Goal: Browse casually: Explore the website without a specific task or goal

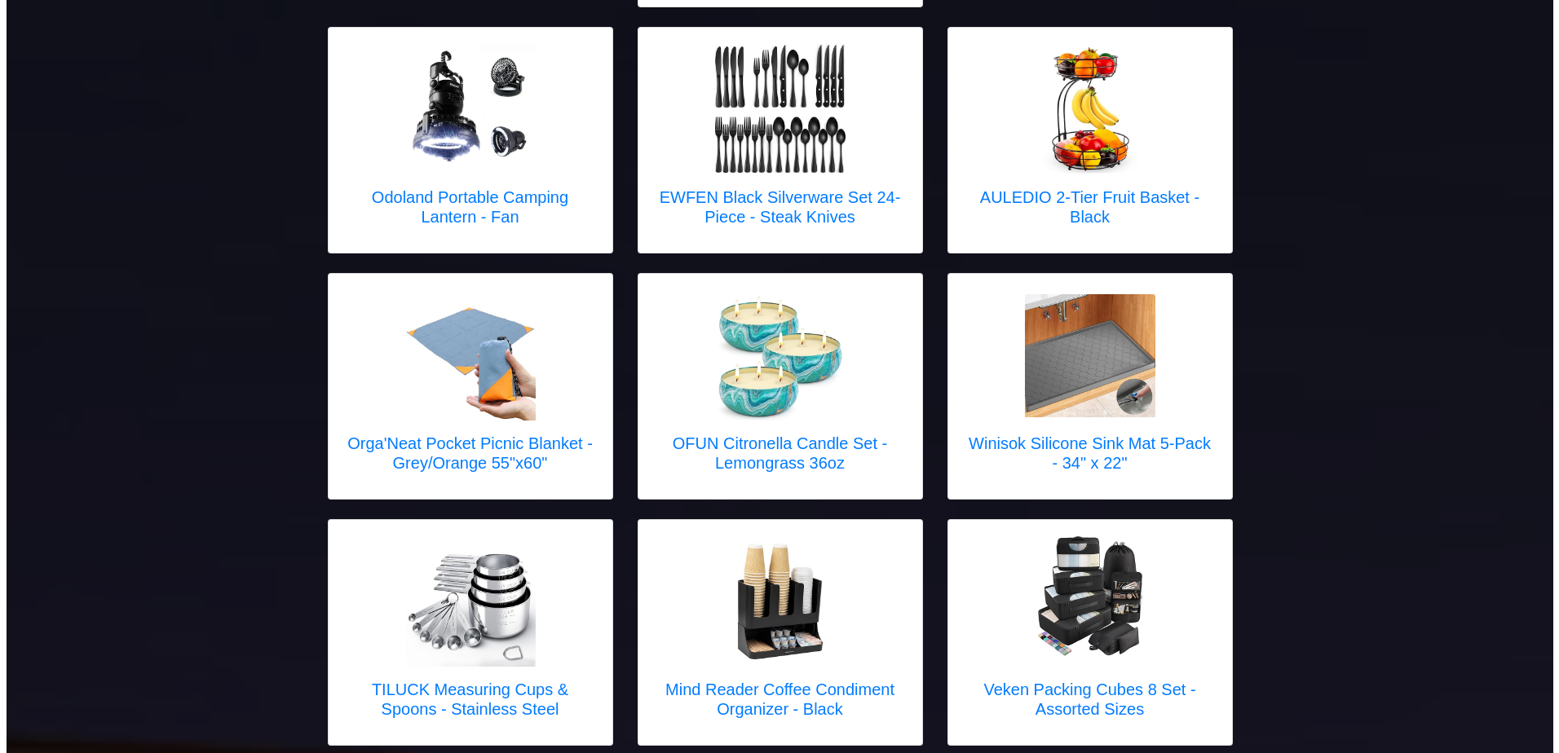
scroll to position [1549, 0]
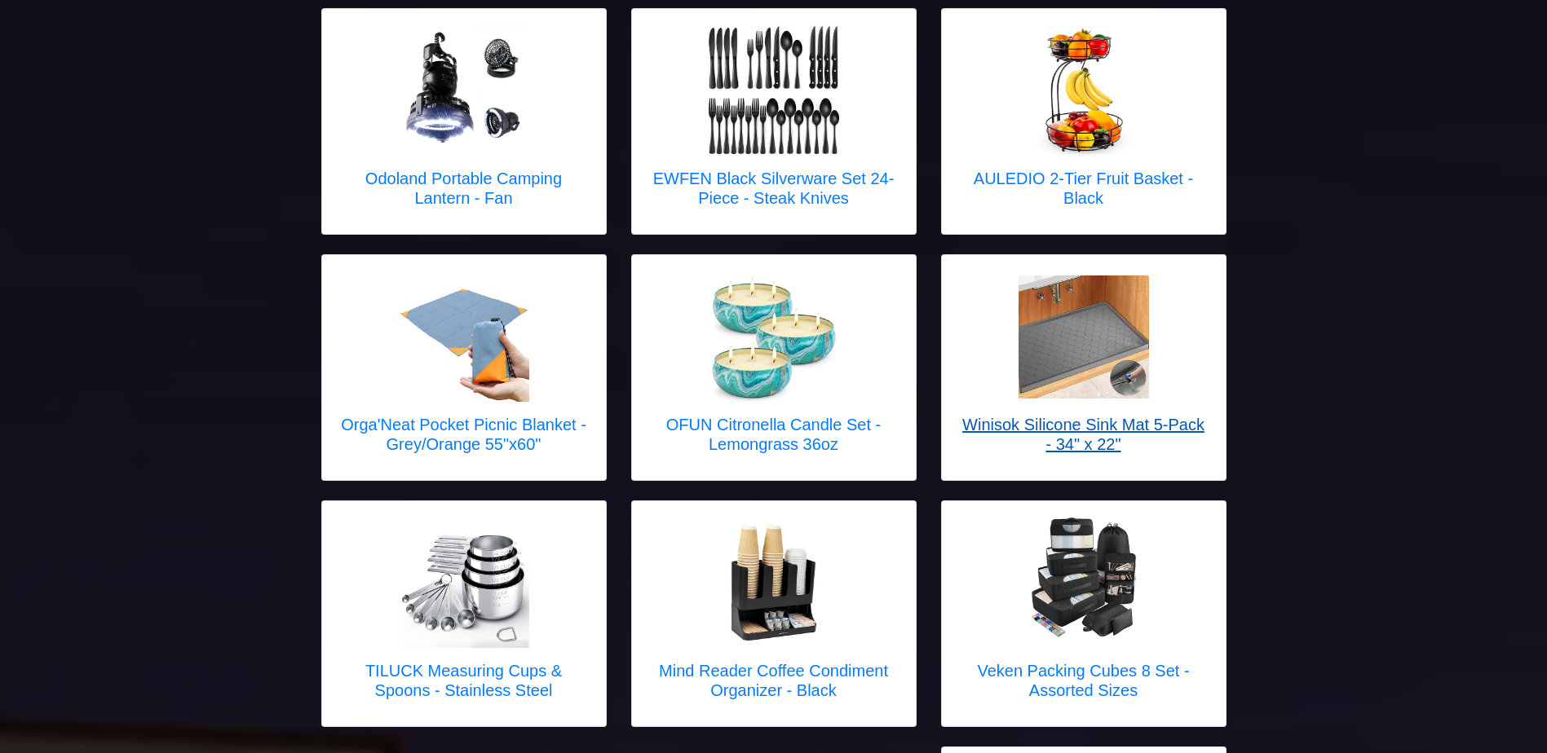
click at [1198, 415] on h5 "Winisok Silicone Sink Mat 5-Pack - 34" x 22"" at bounding box center [1083, 434] width 251 height 39
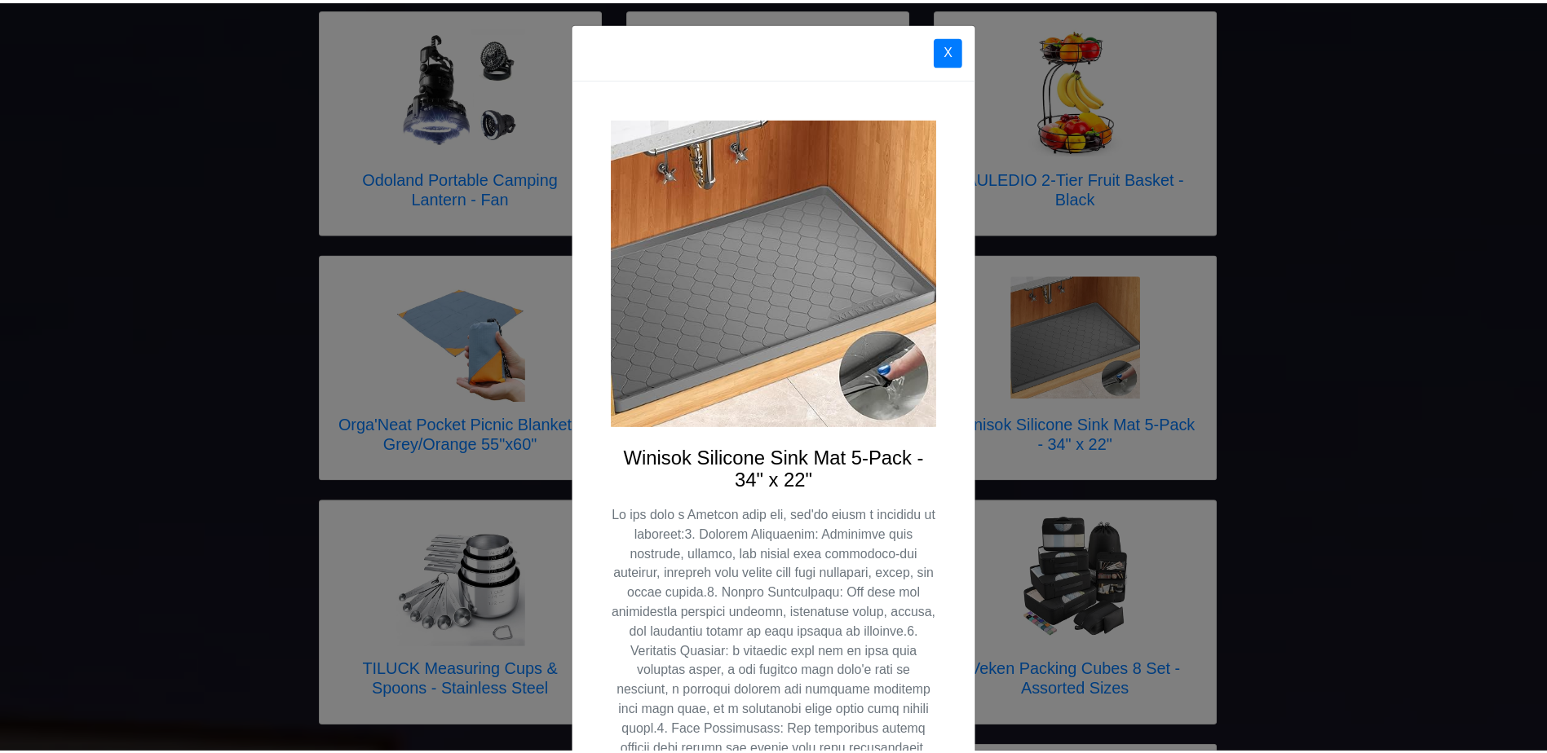
scroll to position [0, 0]
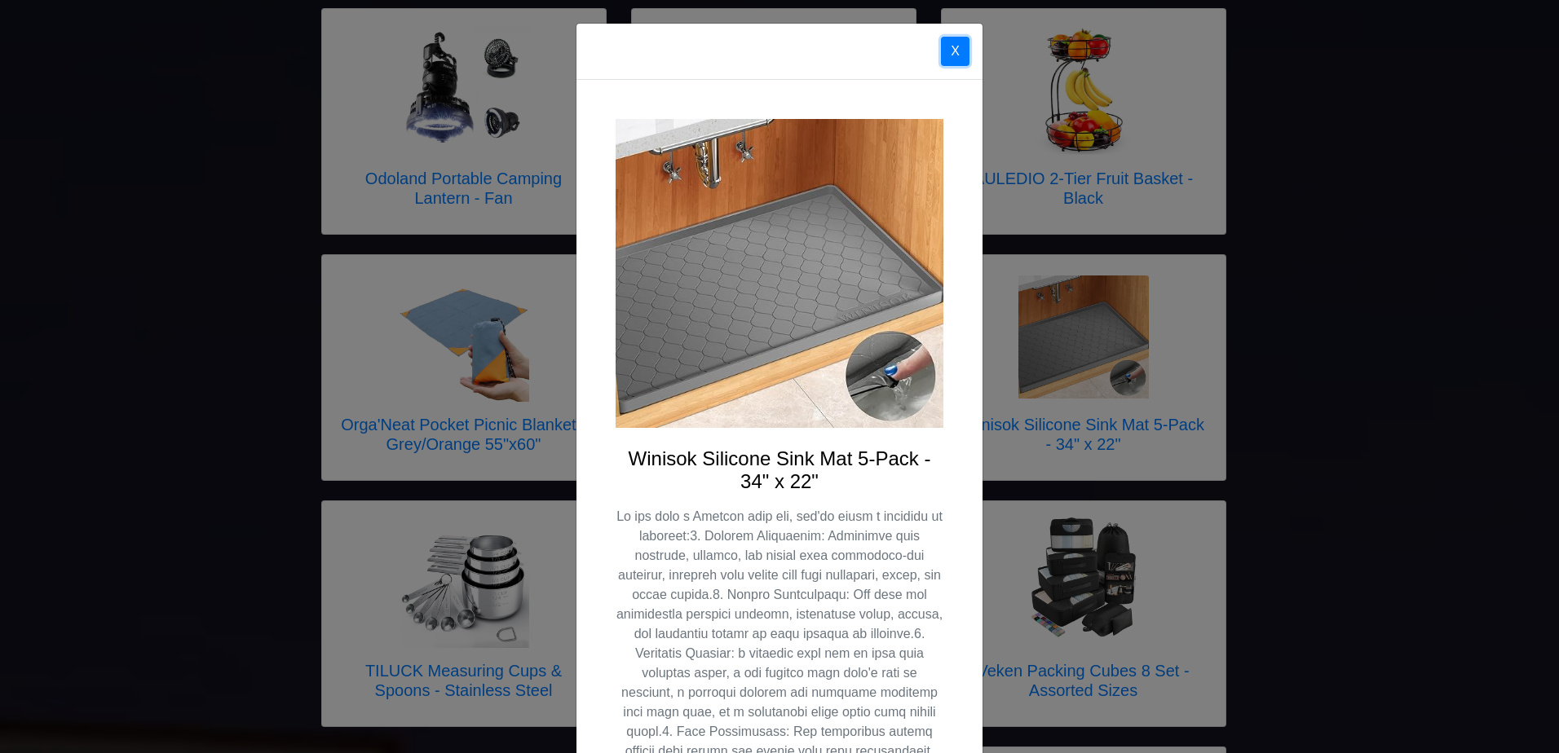
click at [951, 51] on button "X" at bounding box center [955, 51] width 29 height 29
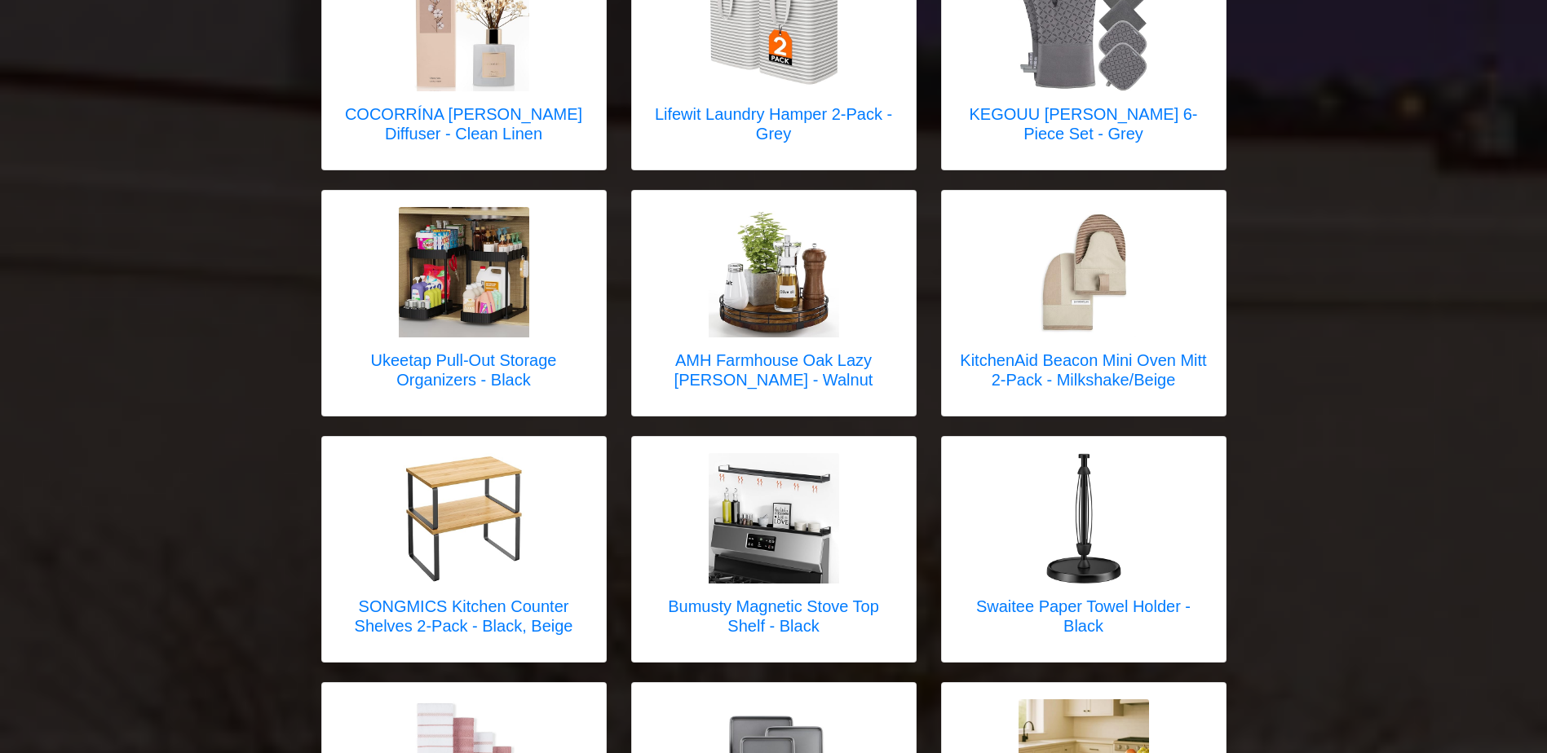
scroll to position [2854, 0]
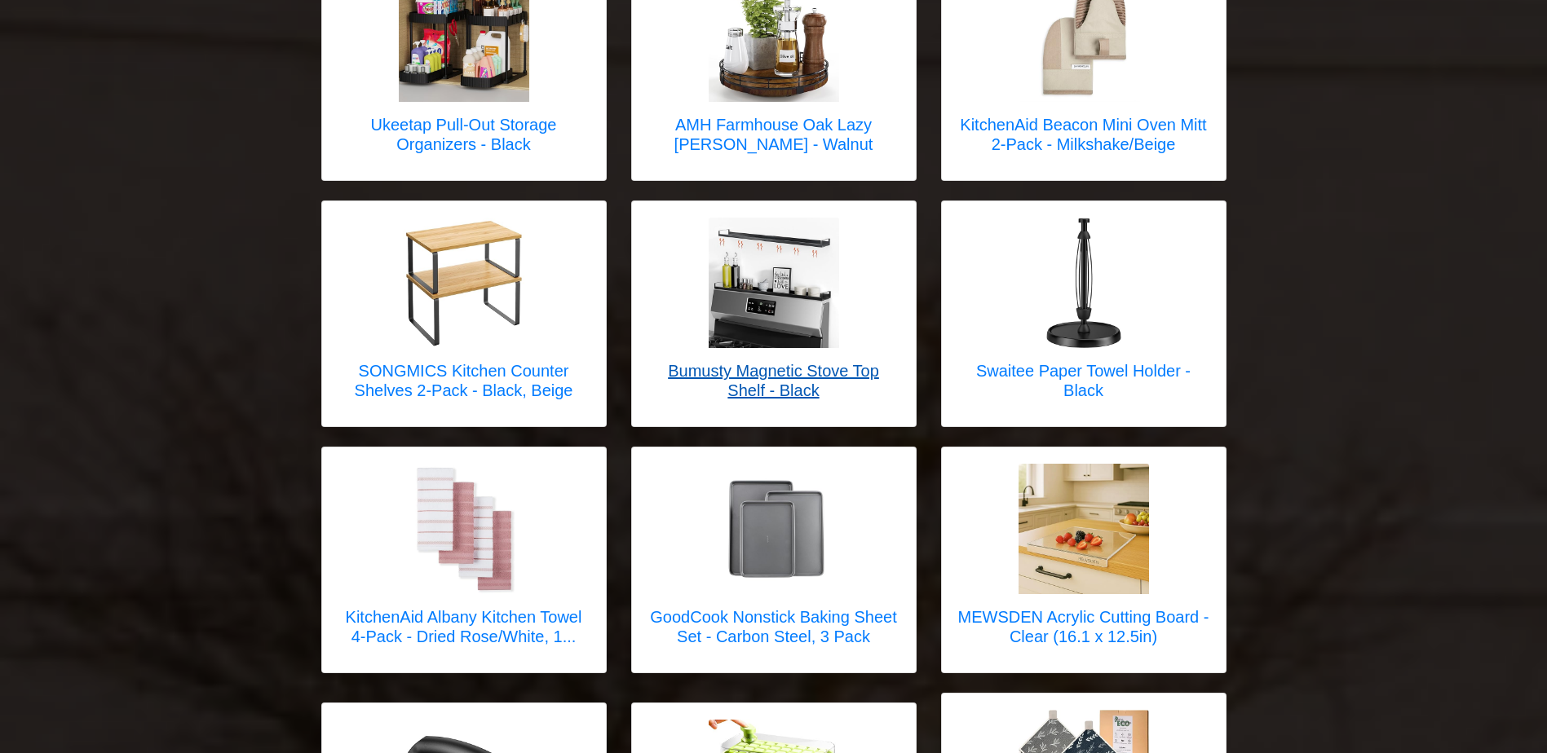
click at [815, 361] on h5 "Bumusty Magnetic Stove Top Shelf - Black" at bounding box center [773, 380] width 251 height 39
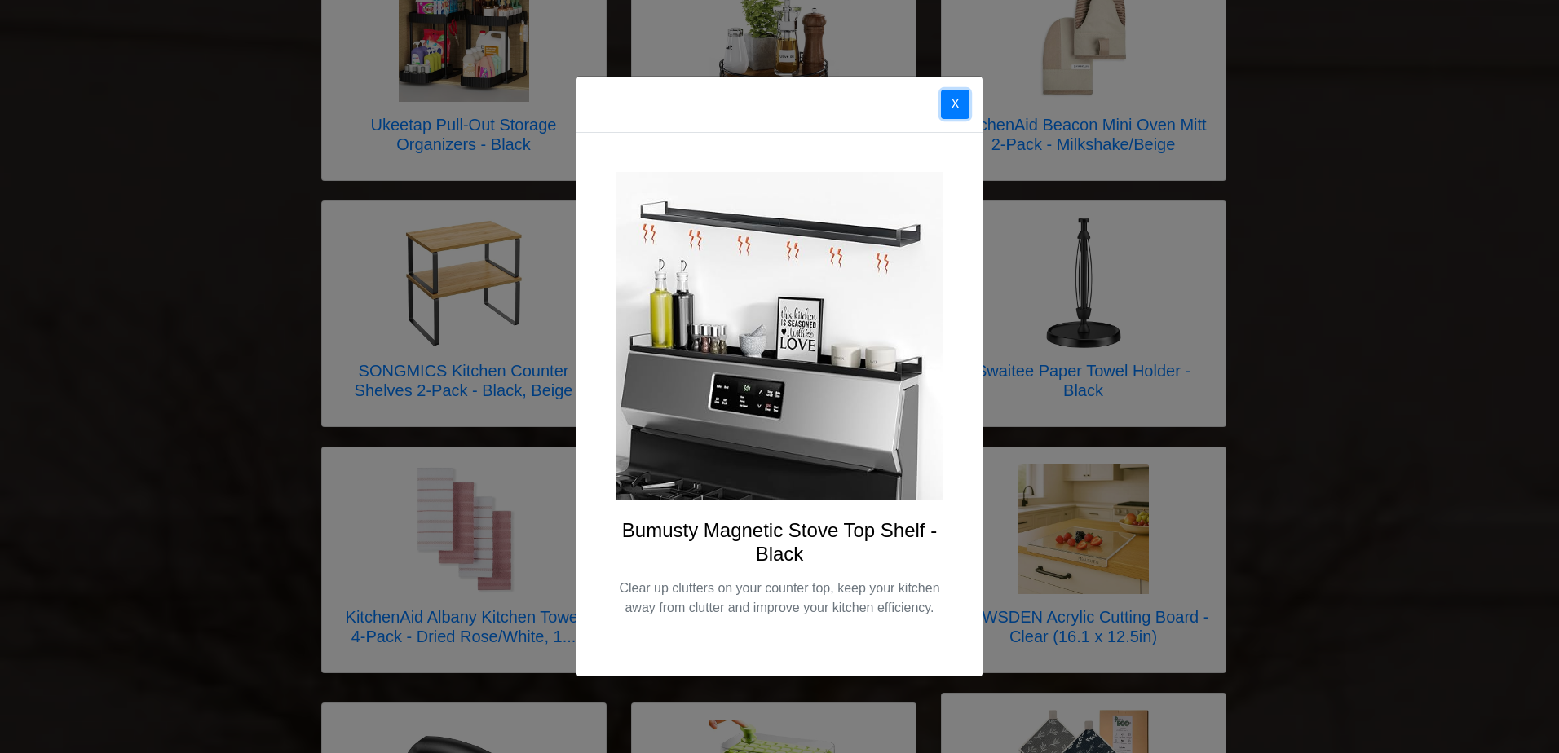
click at [954, 106] on button "X" at bounding box center [955, 104] width 29 height 29
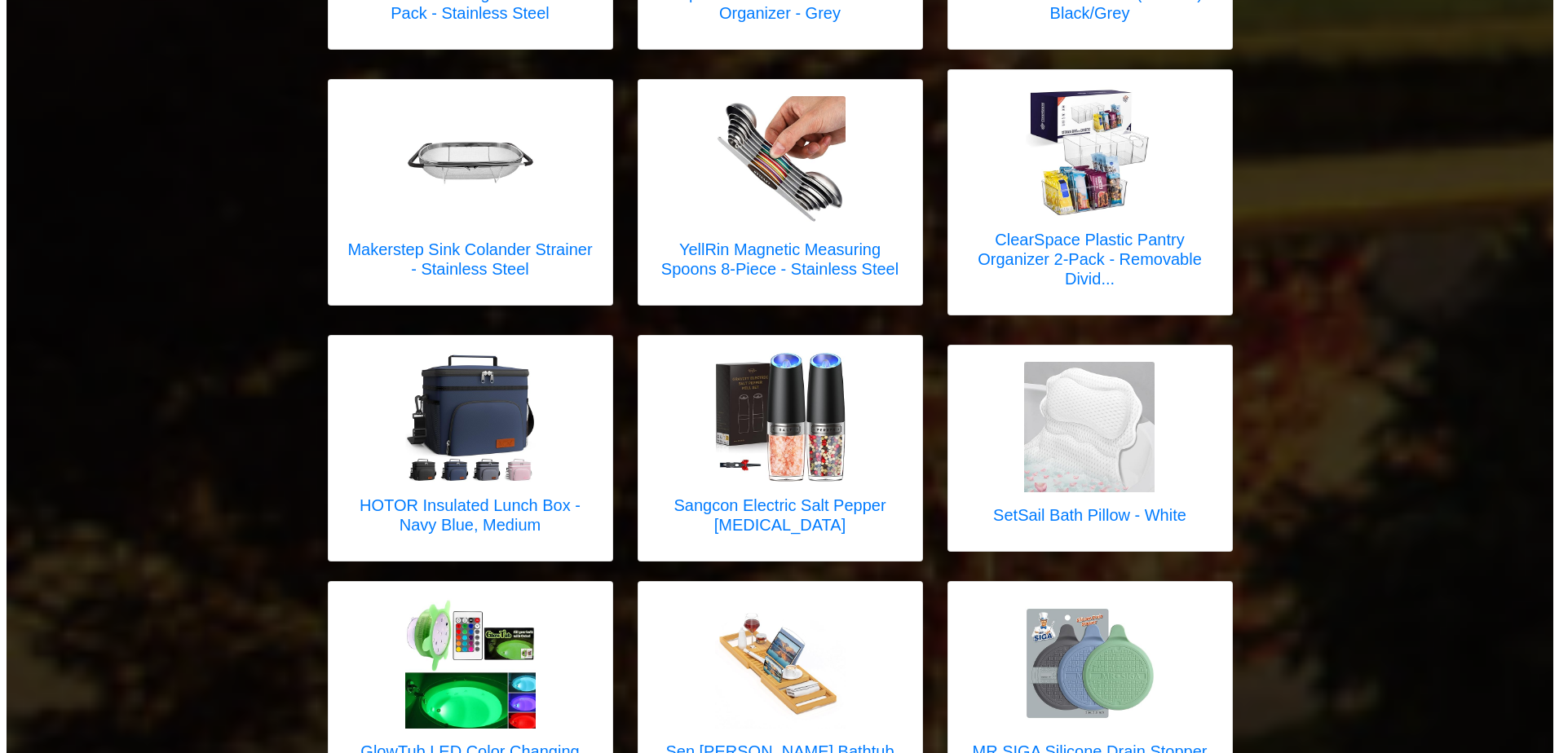
scroll to position [4485, 0]
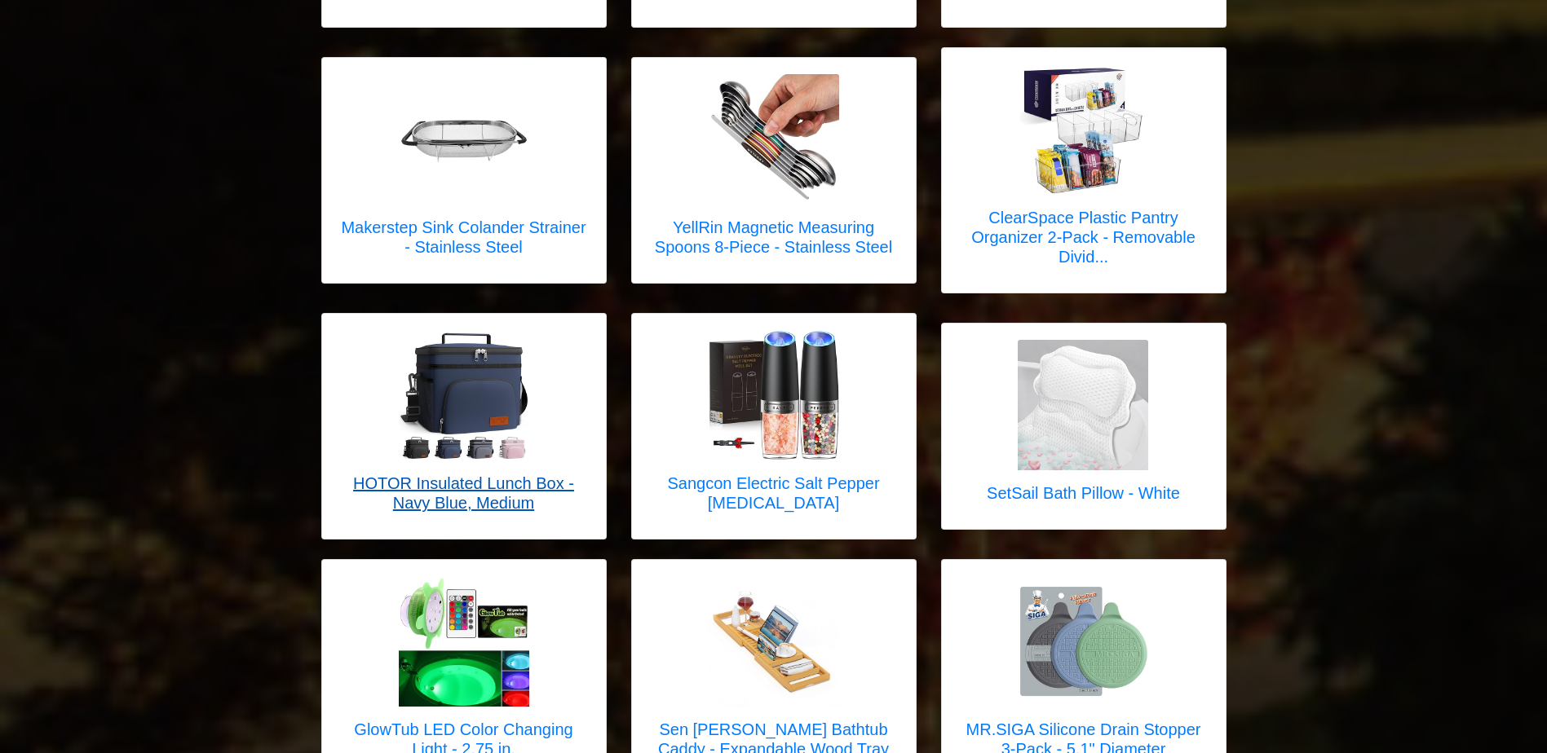
click at [531, 474] on h5 "HOTOR Insulated Lunch Box - Navy Blue, Medium" at bounding box center [463, 493] width 251 height 39
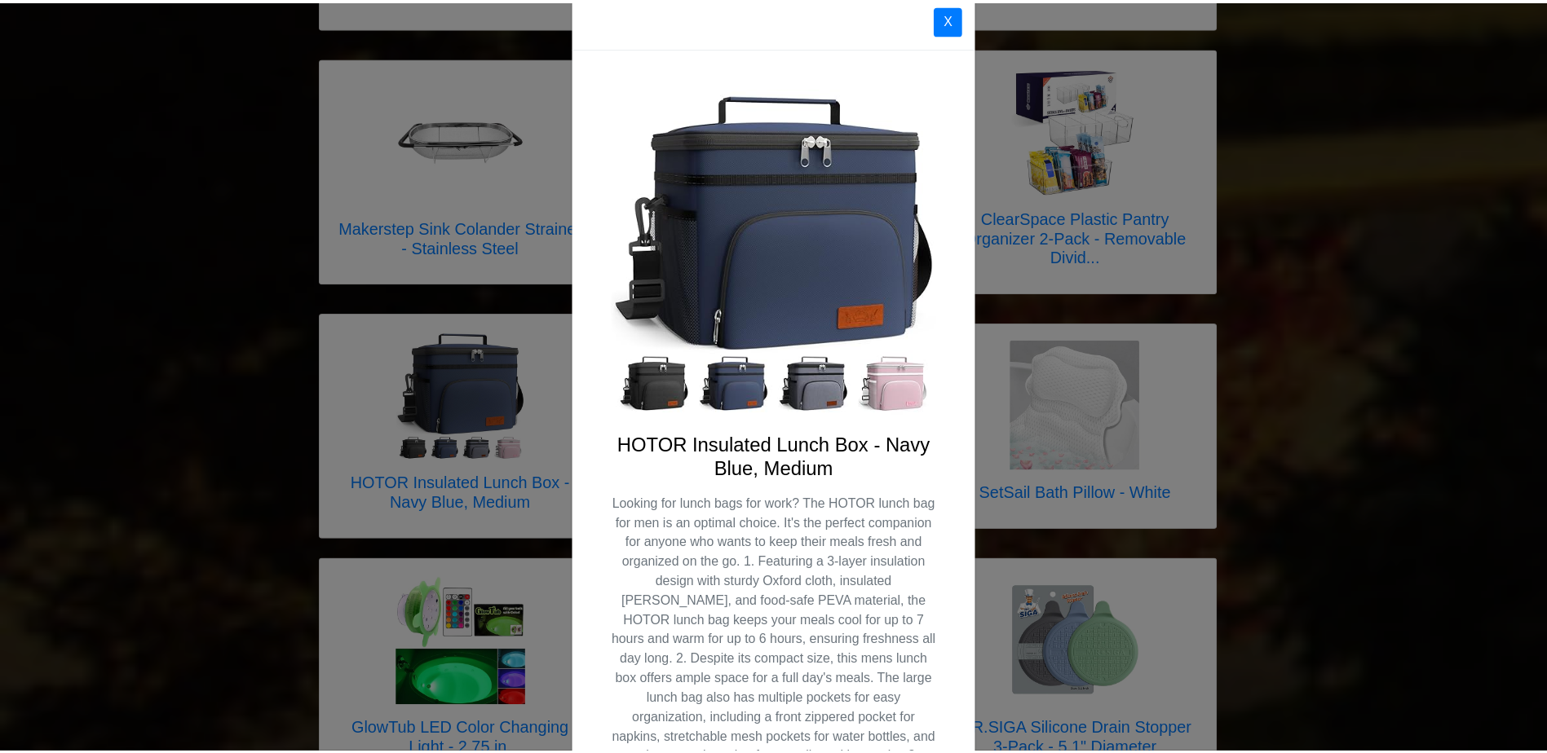
scroll to position [0, 0]
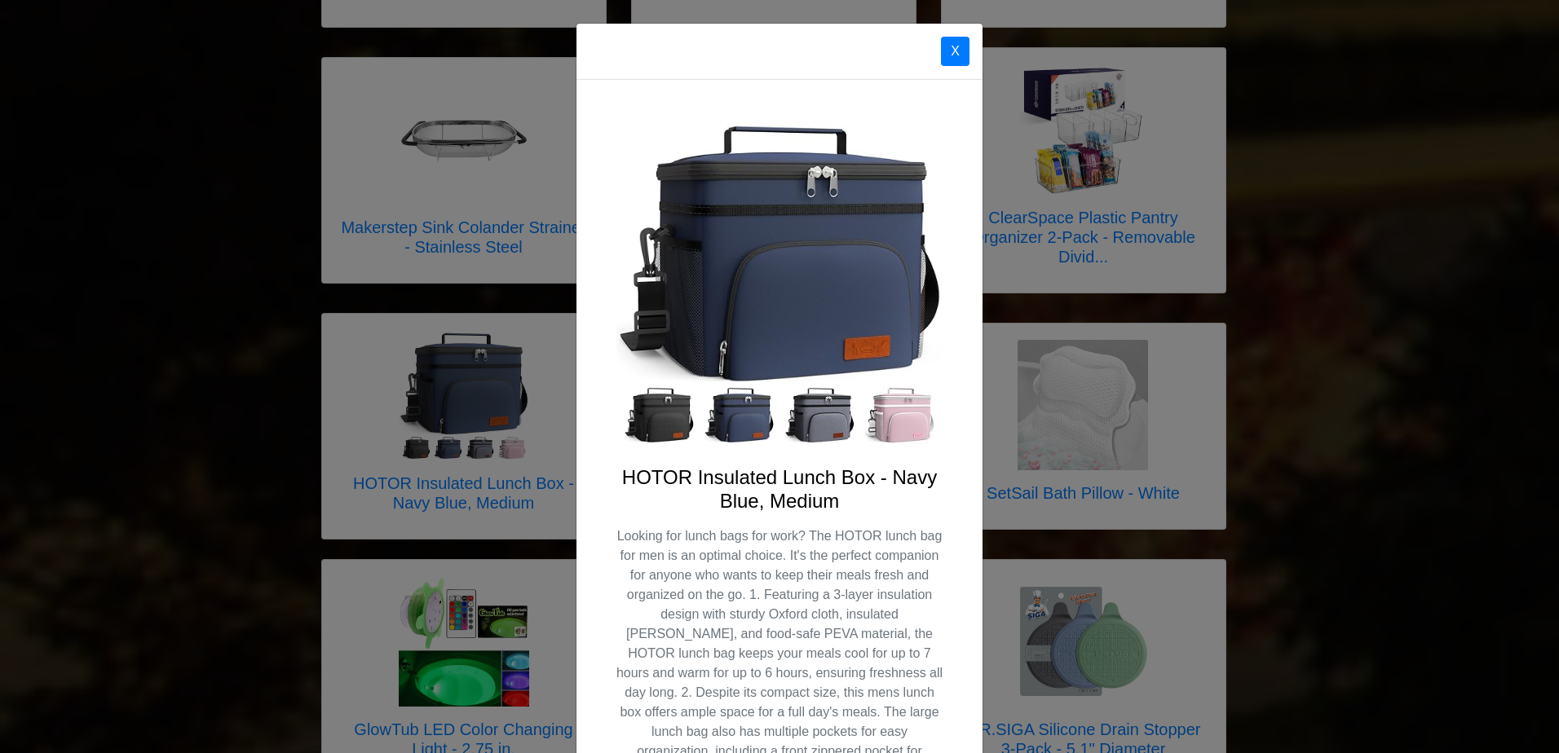
click at [828, 410] on img at bounding box center [780, 283] width 328 height 328
click at [953, 57] on button "X" at bounding box center [955, 51] width 29 height 29
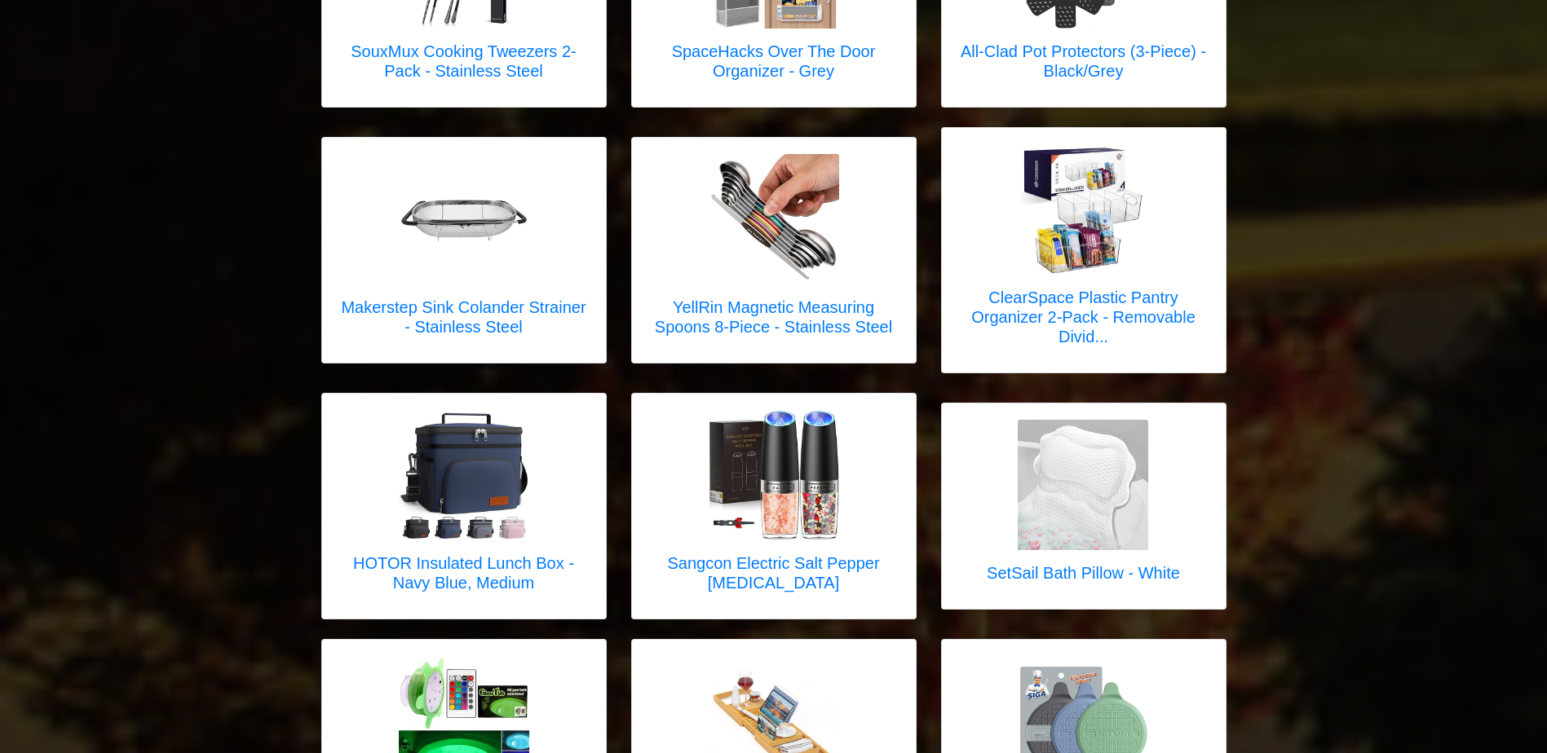
scroll to position [4403, 0]
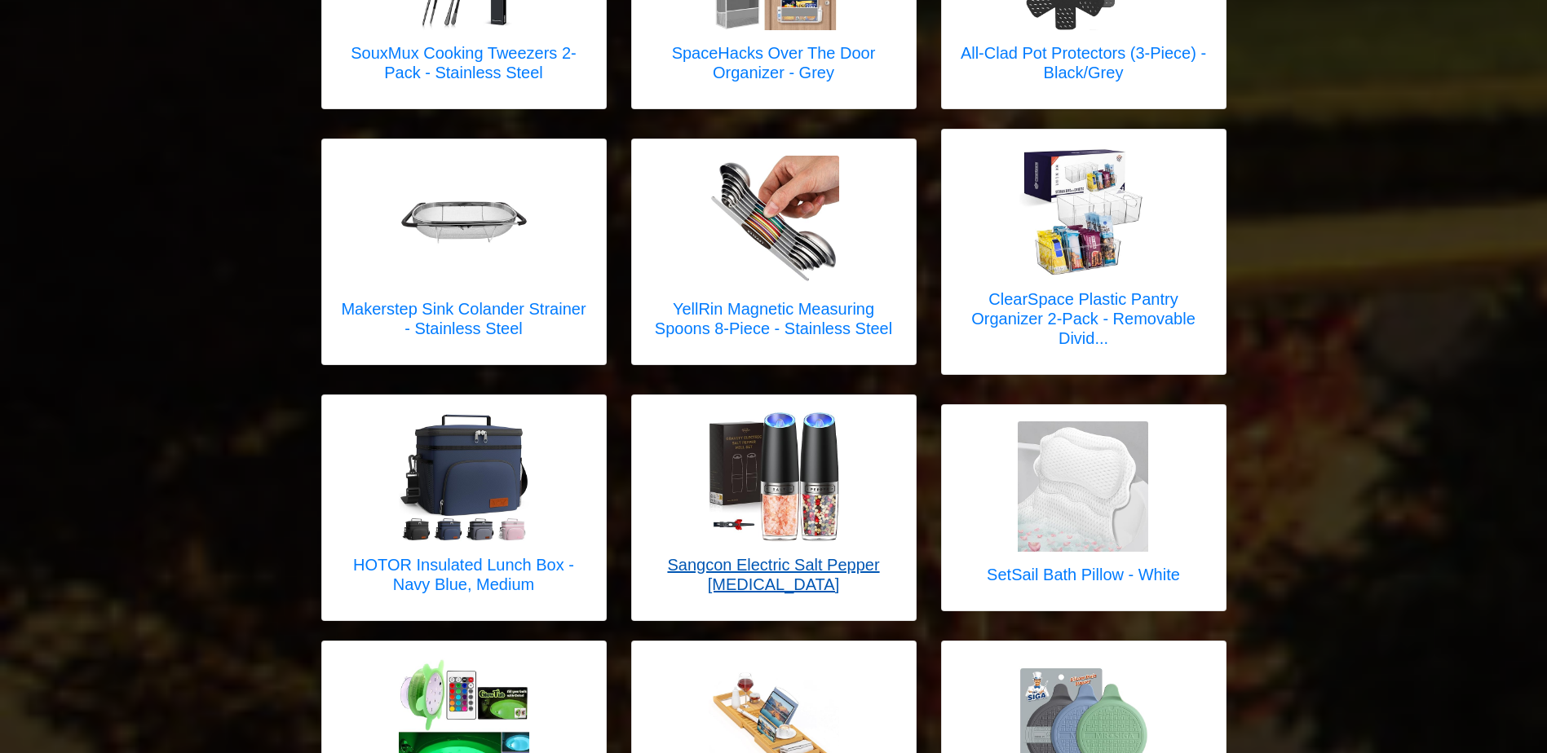
click at [833, 555] on h5 "Sangcon Electric Salt Pepper [MEDICAL_DATA]" at bounding box center [773, 574] width 251 height 39
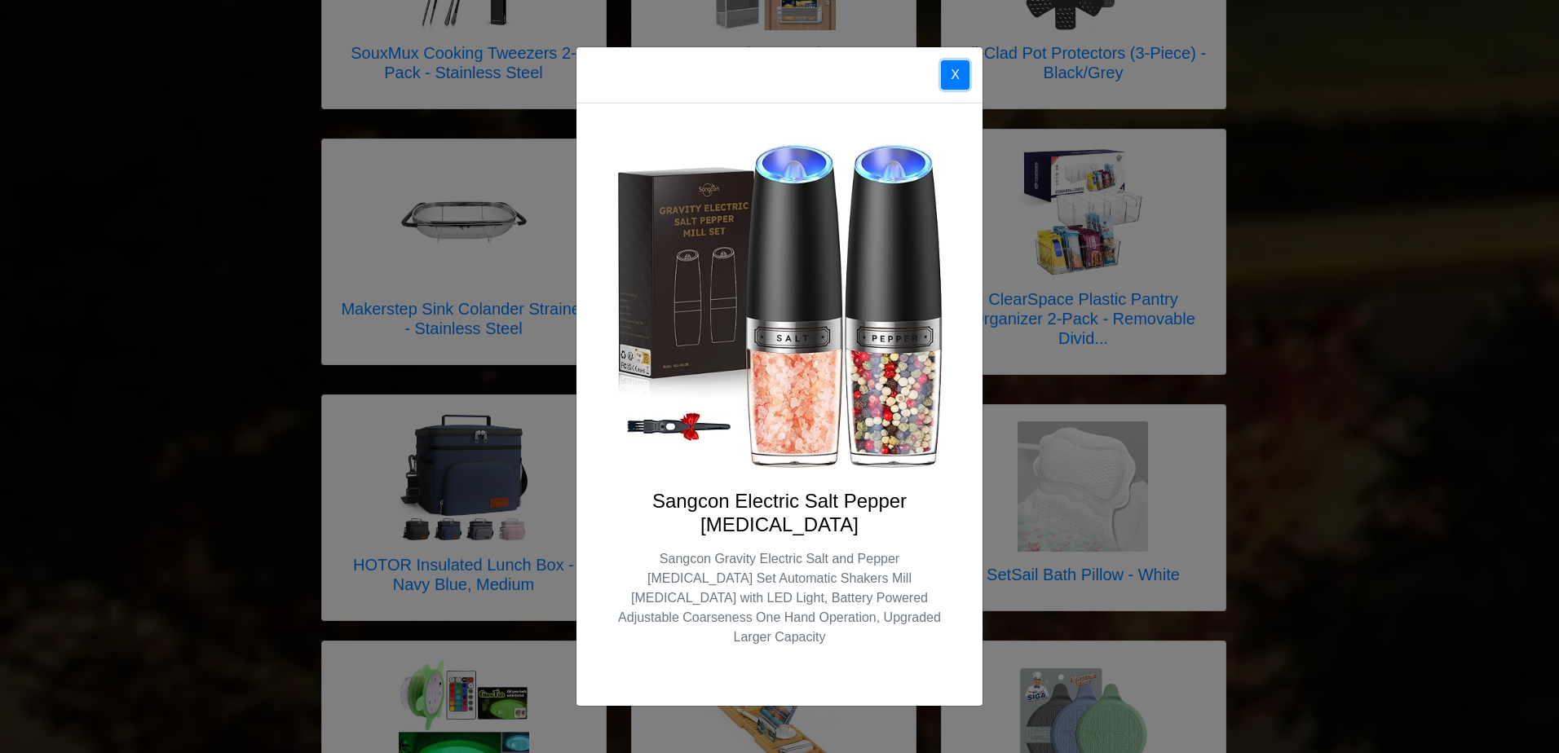
click at [958, 86] on button "X" at bounding box center [955, 74] width 29 height 29
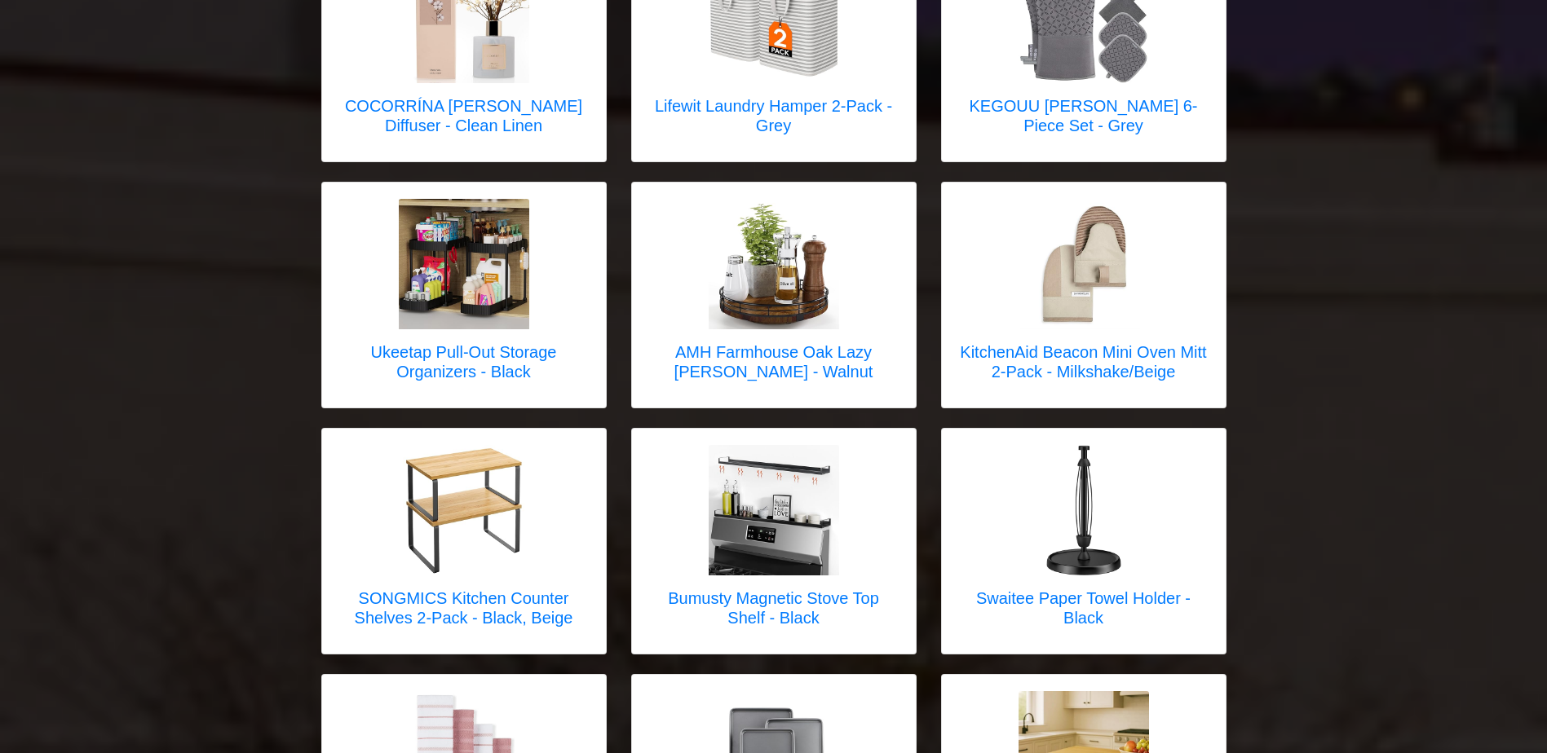
scroll to position [2609, 0]
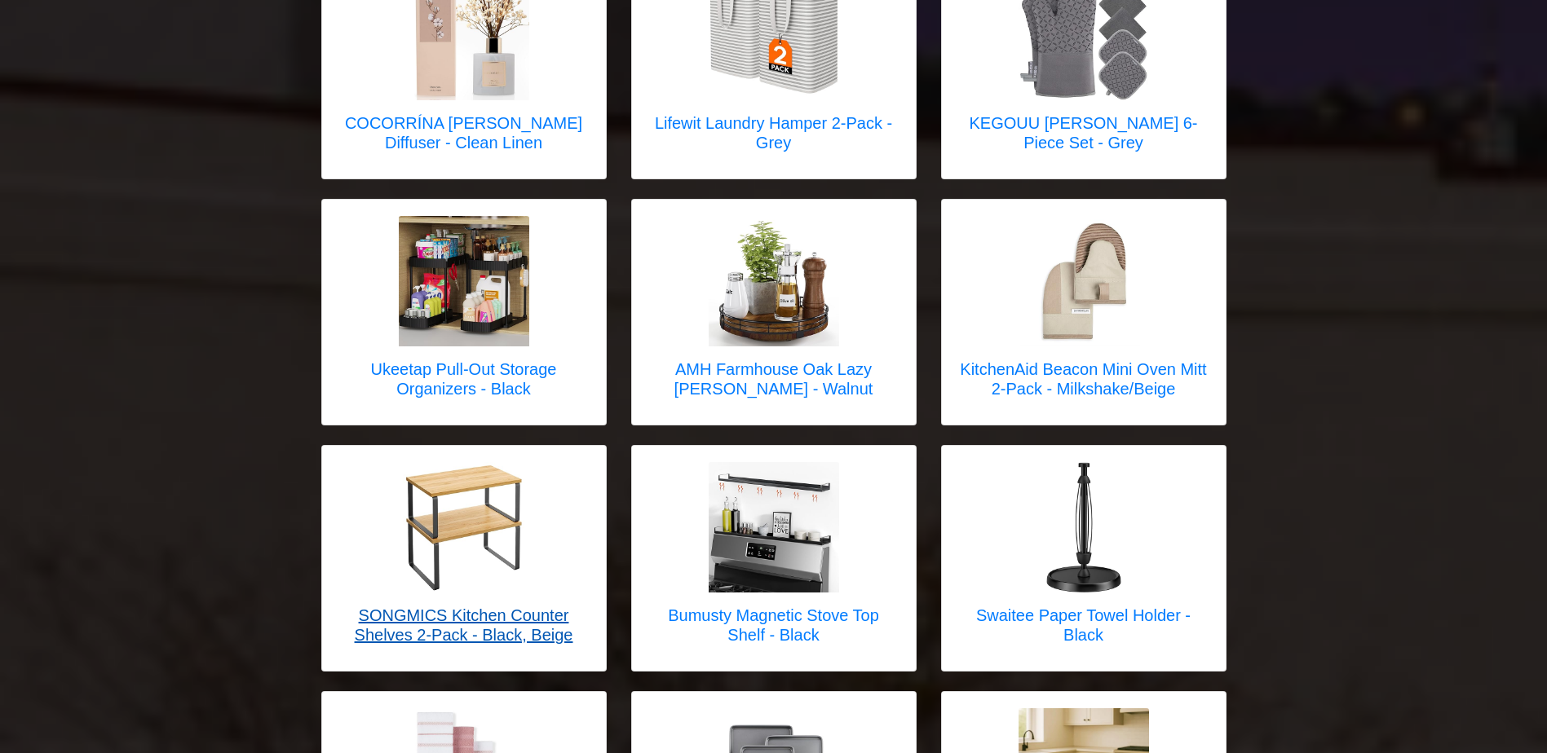
click at [477, 509] on img at bounding box center [464, 527] width 130 height 130
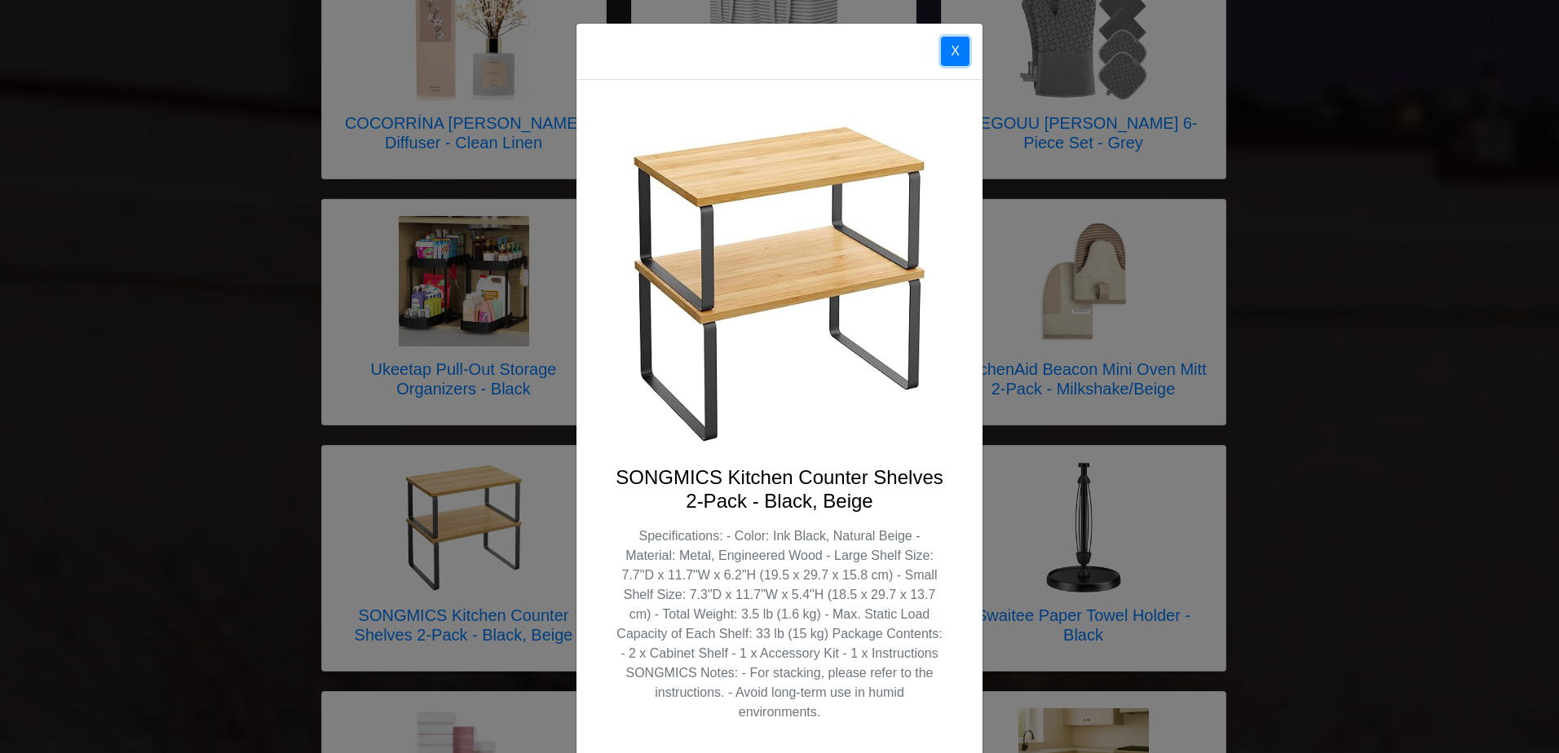
click at [947, 46] on button "X" at bounding box center [955, 51] width 29 height 29
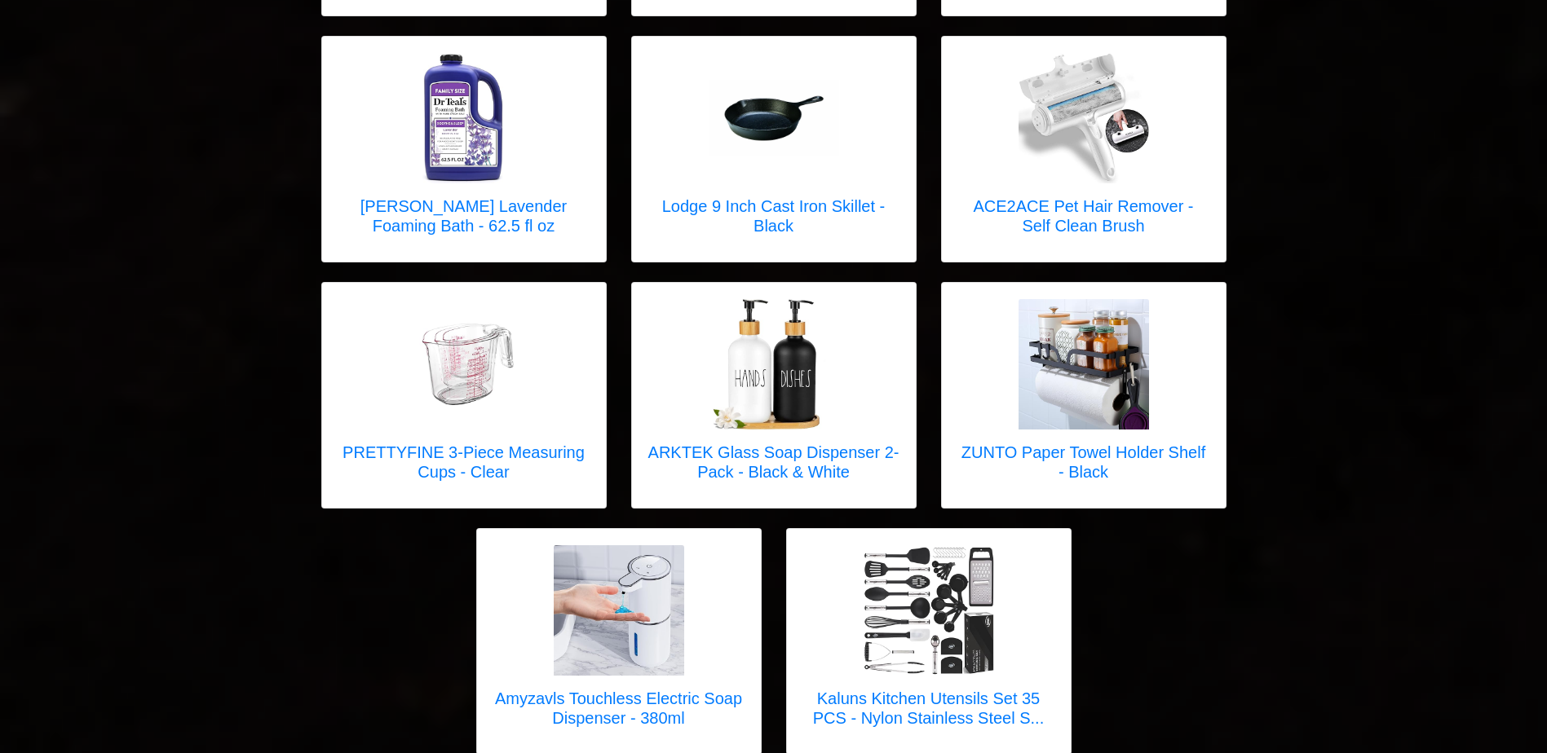
scroll to position [6261, 0]
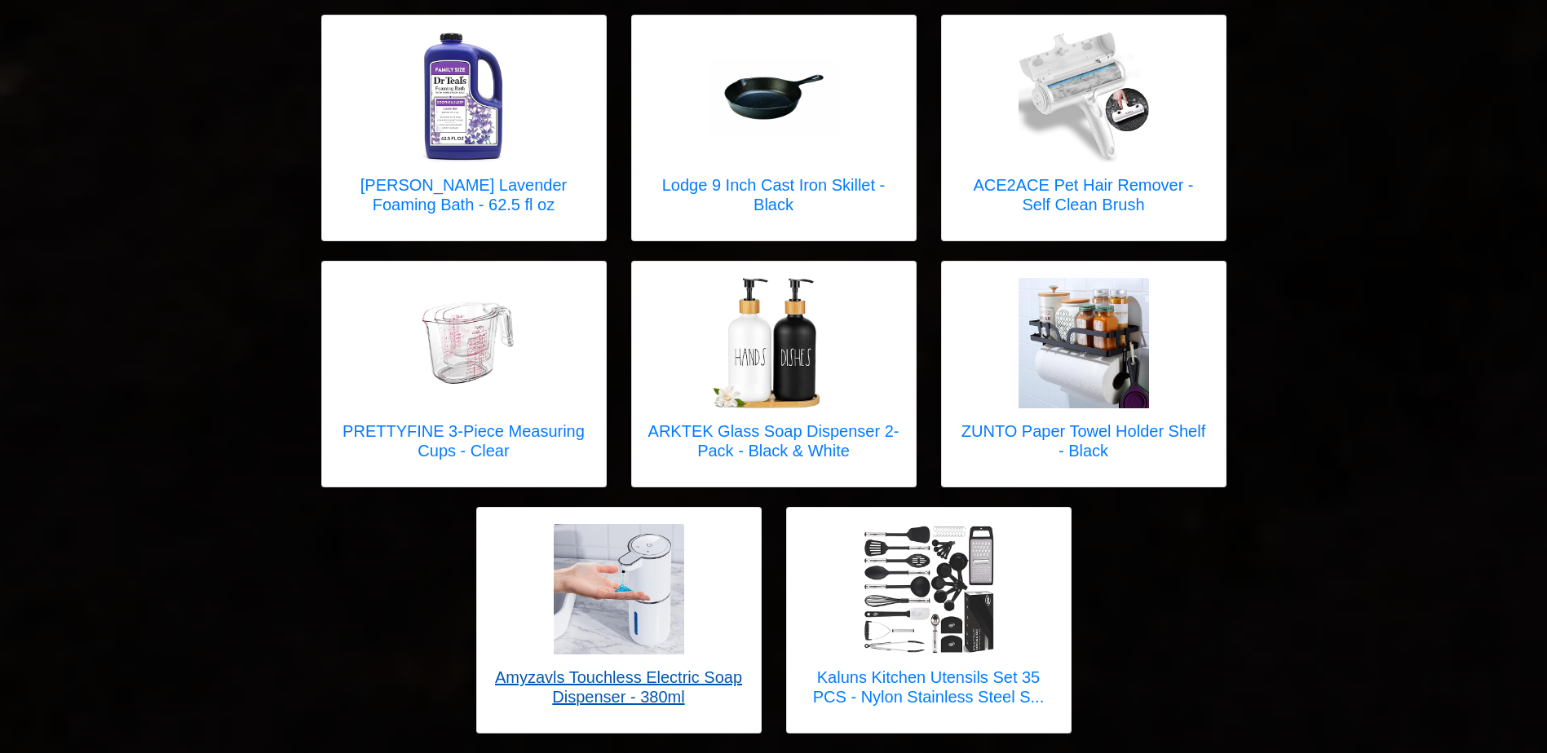
click at [674, 668] on h5 "Amyzavls Touchless Electric Soap Dispenser - 380ml" at bounding box center [618, 687] width 251 height 39
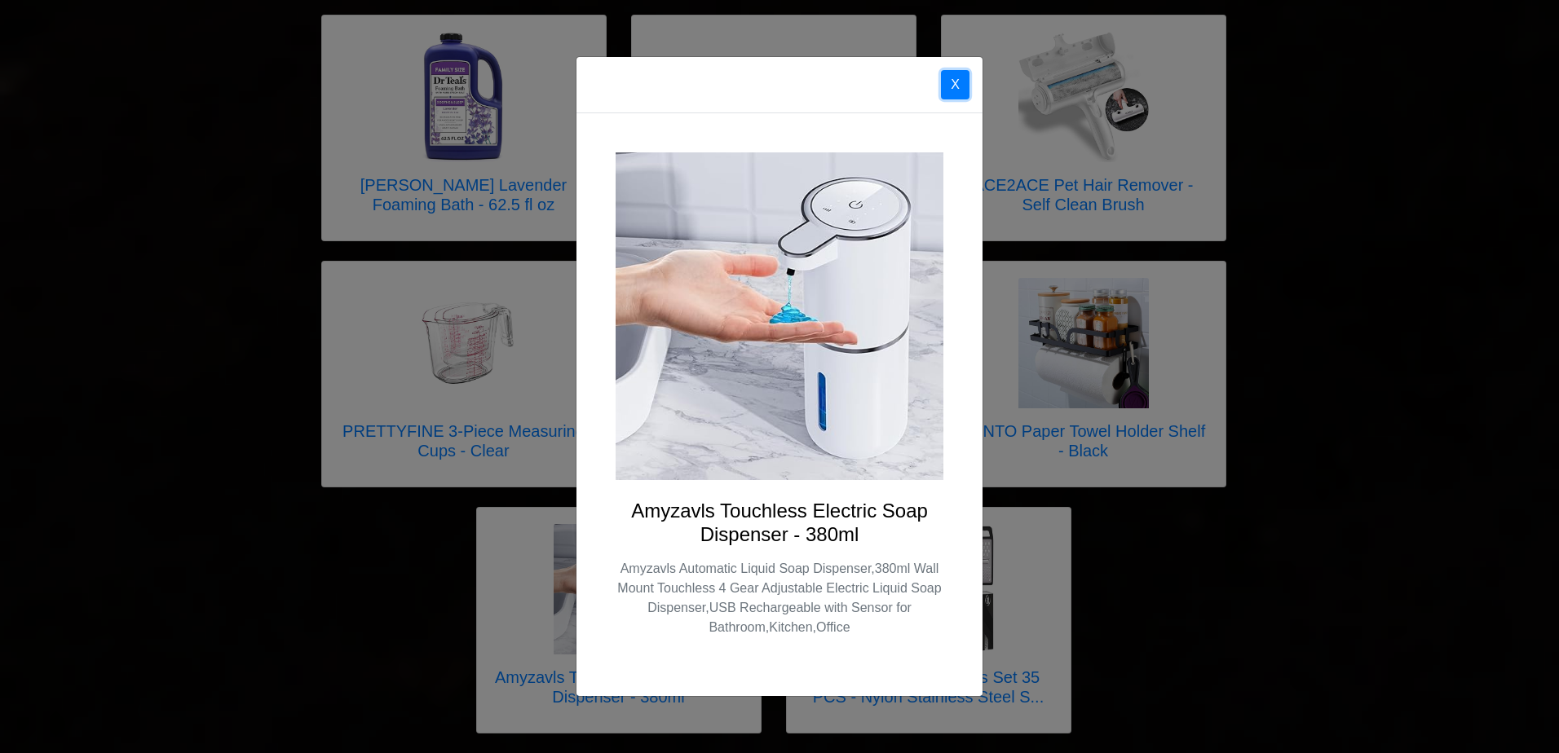
click at [960, 82] on button "X" at bounding box center [955, 84] width 29 height 29
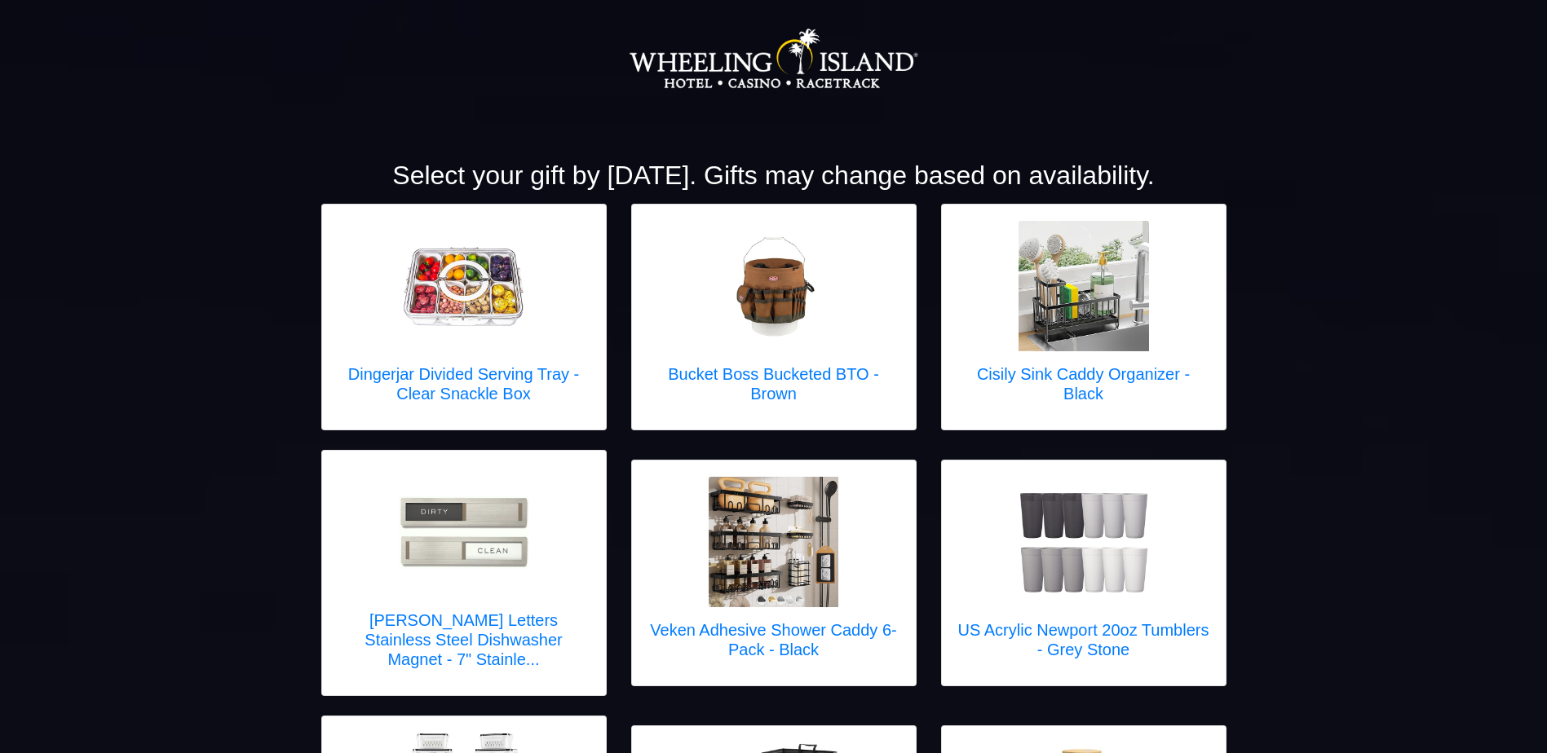
scroll to position [163, 0]
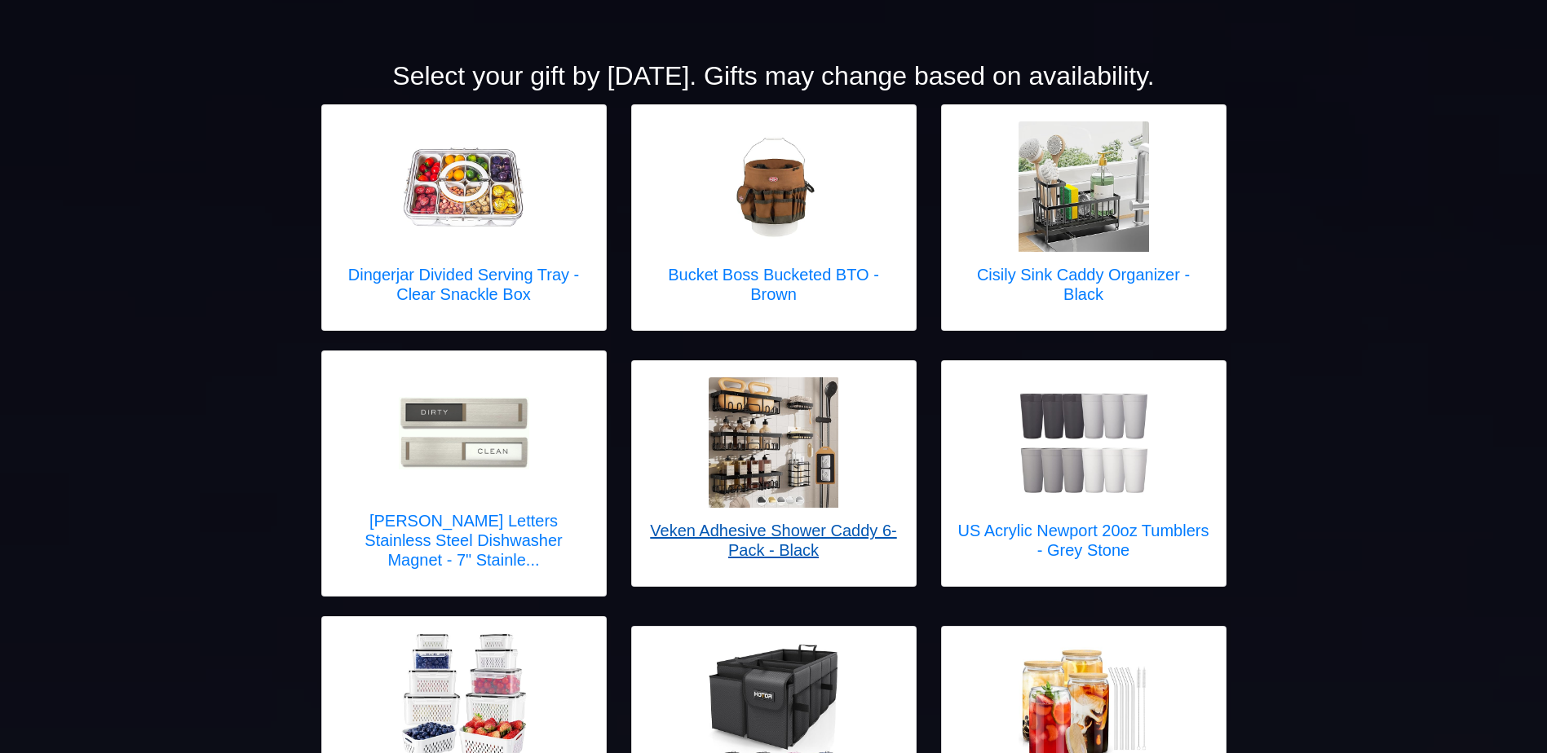
click at [787, 525] on h5 "Veken Adhesive Shower Caddy 6-Pack - Black" at bounding box center [773, 540] width 251 height 39
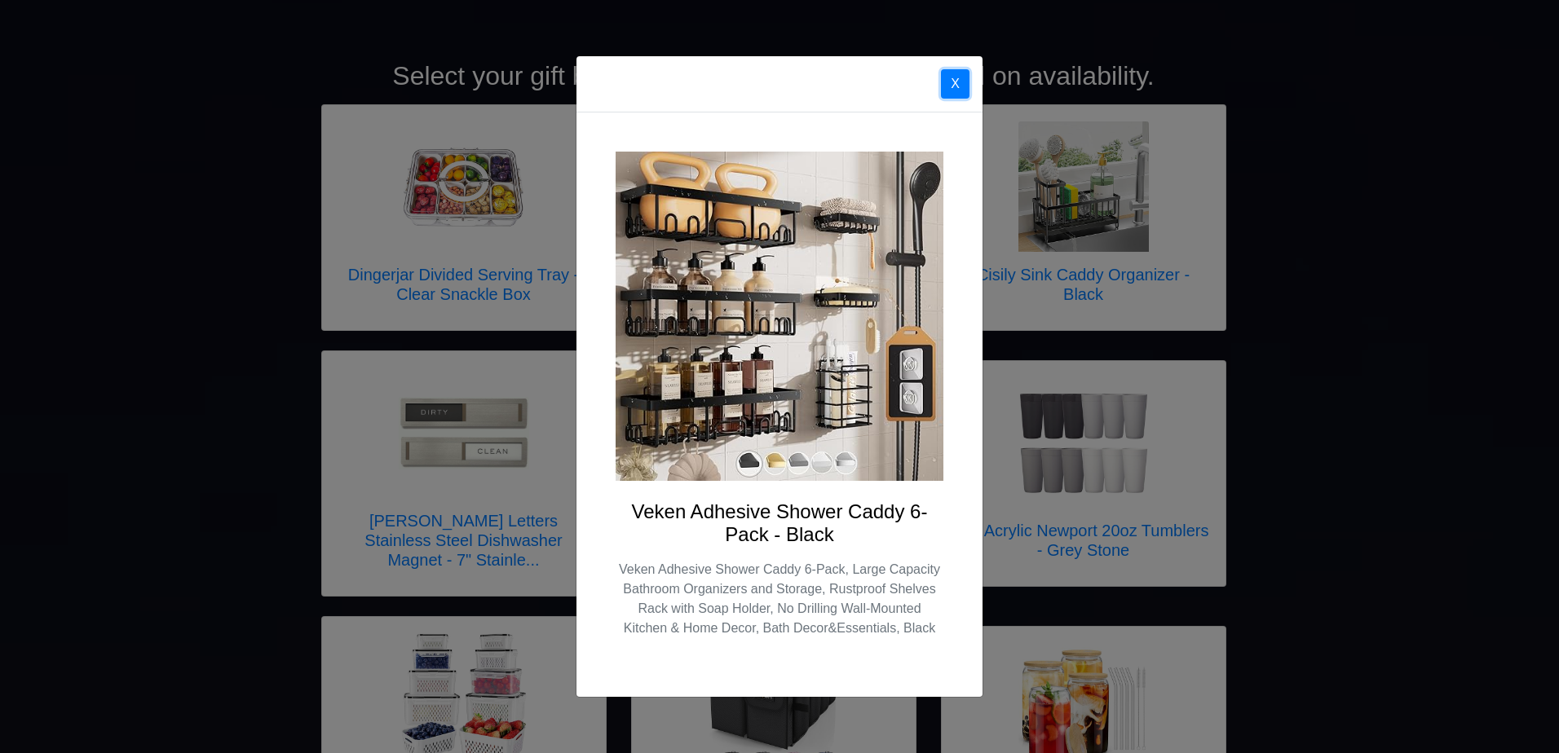
click at [960, 82] on button "X" at bounding box center [955, 83] width 29 height 29
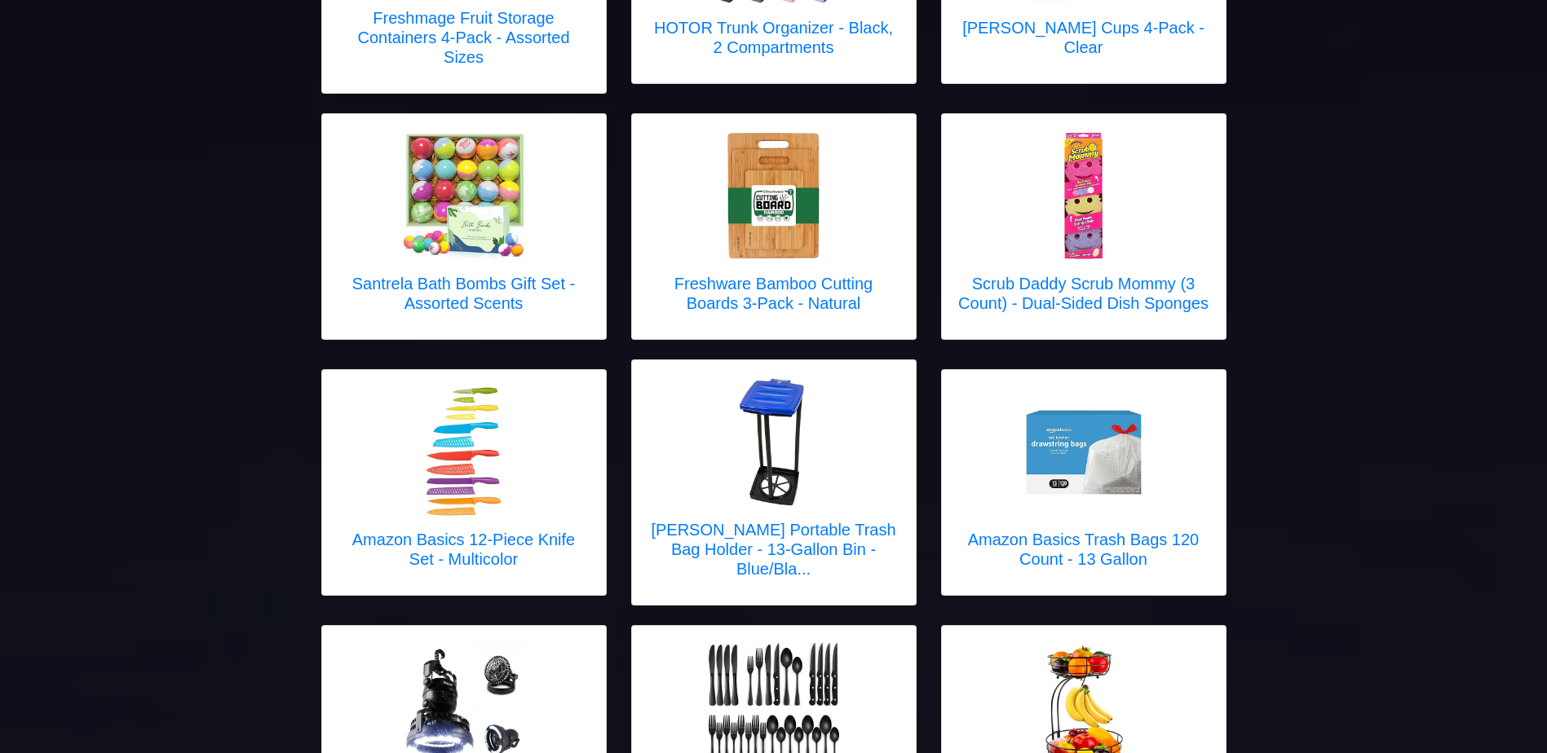
scroll to position [979, 0]
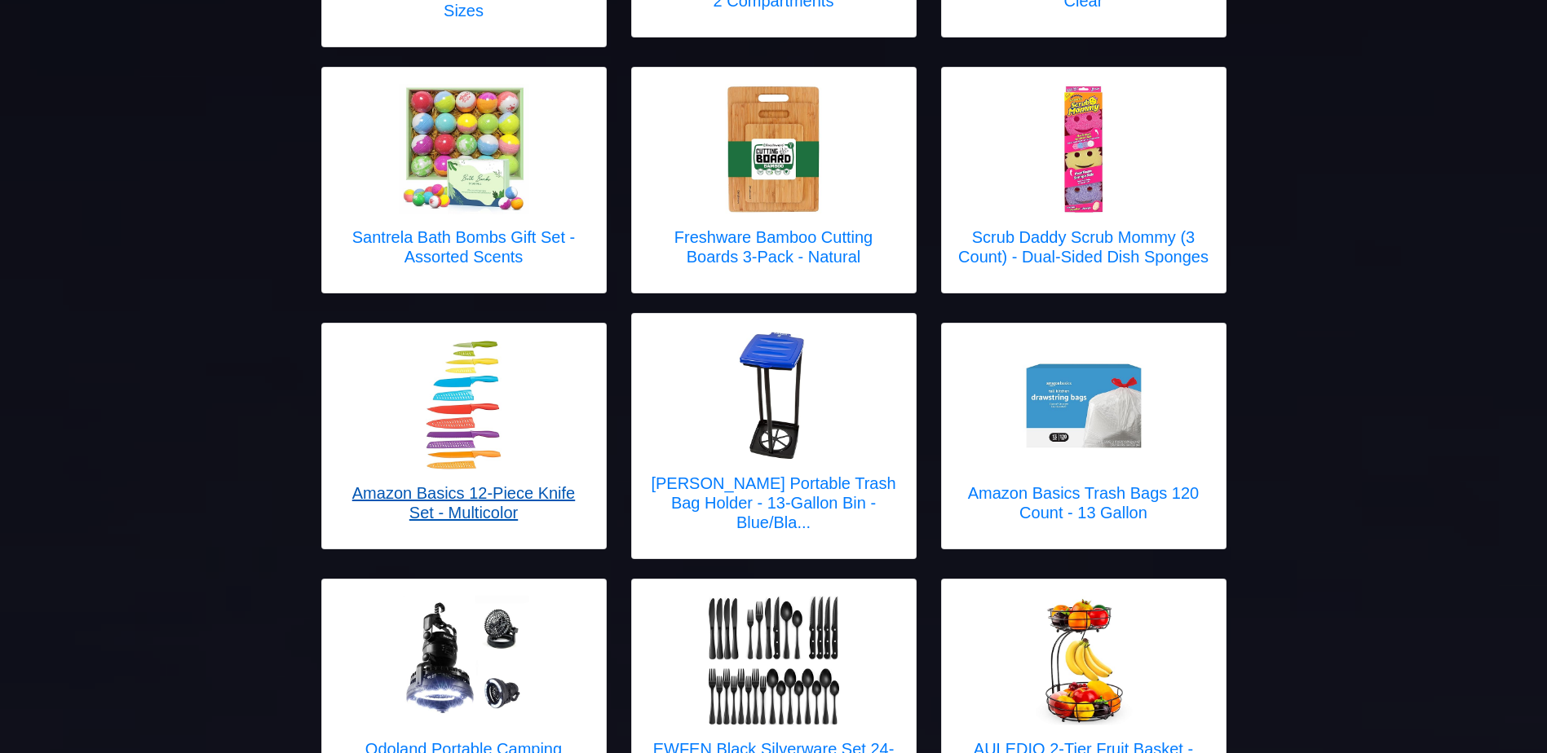
click at [529, 484] on h5 "Amazon Basics 12-Piece Knife Set - Multicolor" at bounding box center [463, 503] width 251 height 39
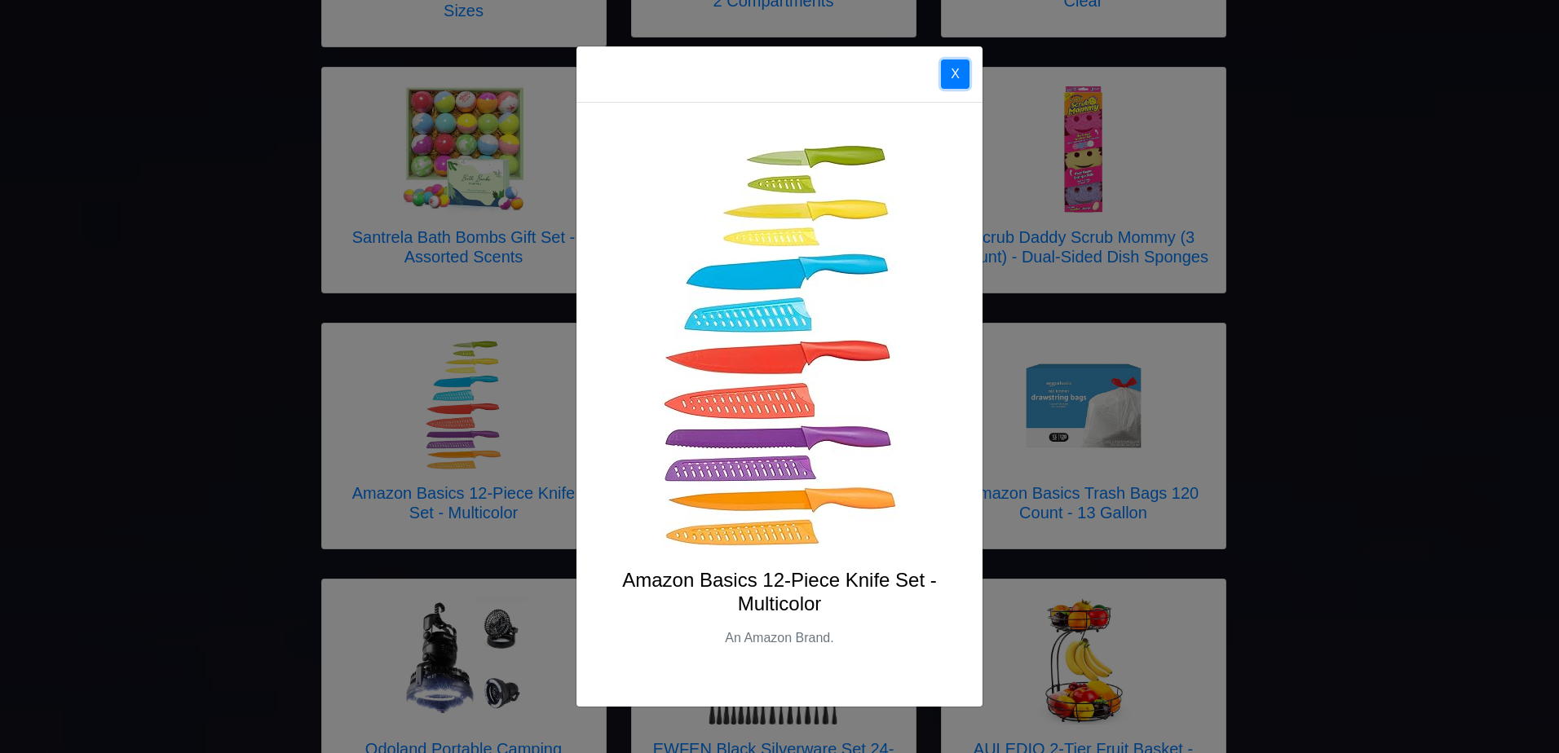
click at [959, 73] on button "X" at bounding box center [955, 74] width 29 height 29
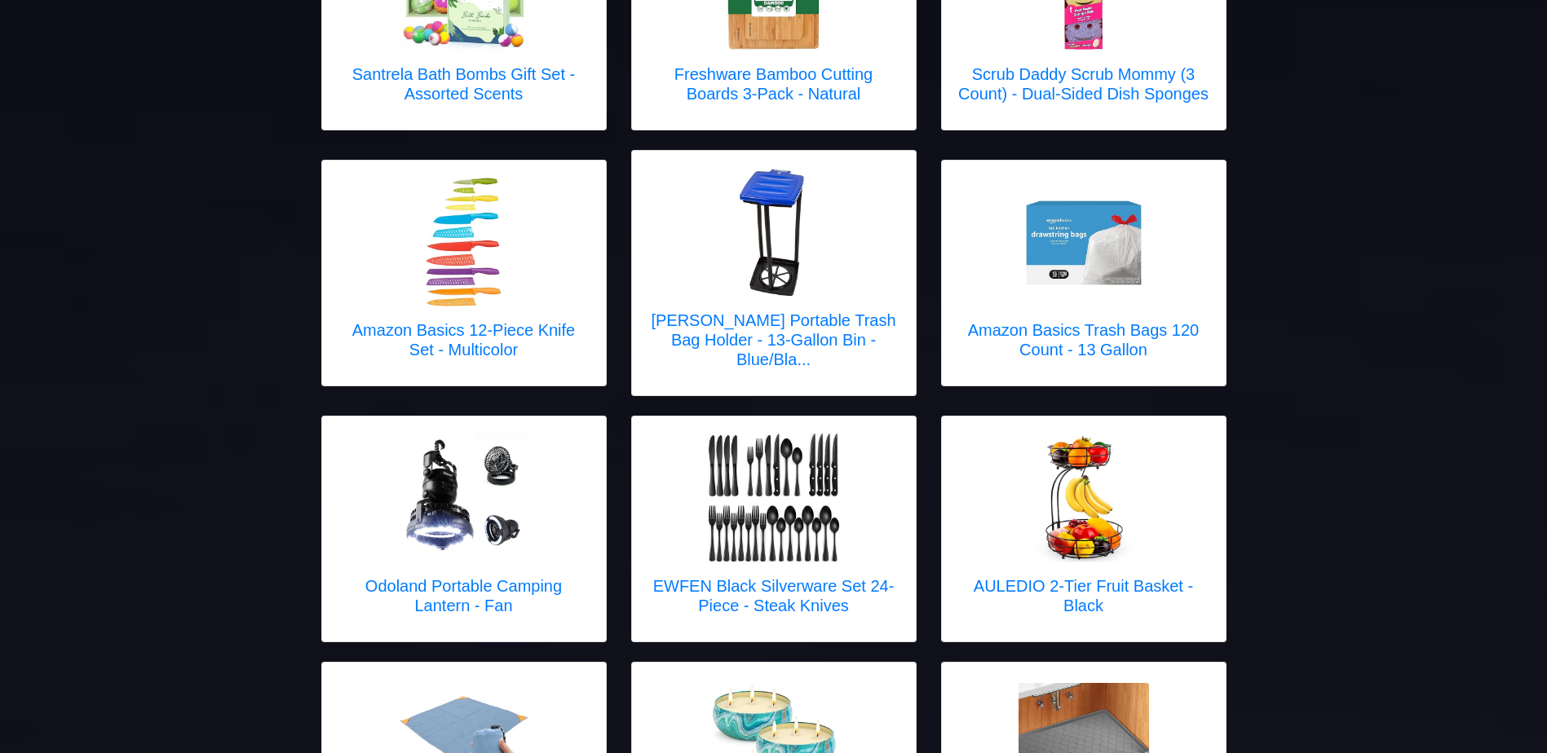
scroll to position [1223, 0]
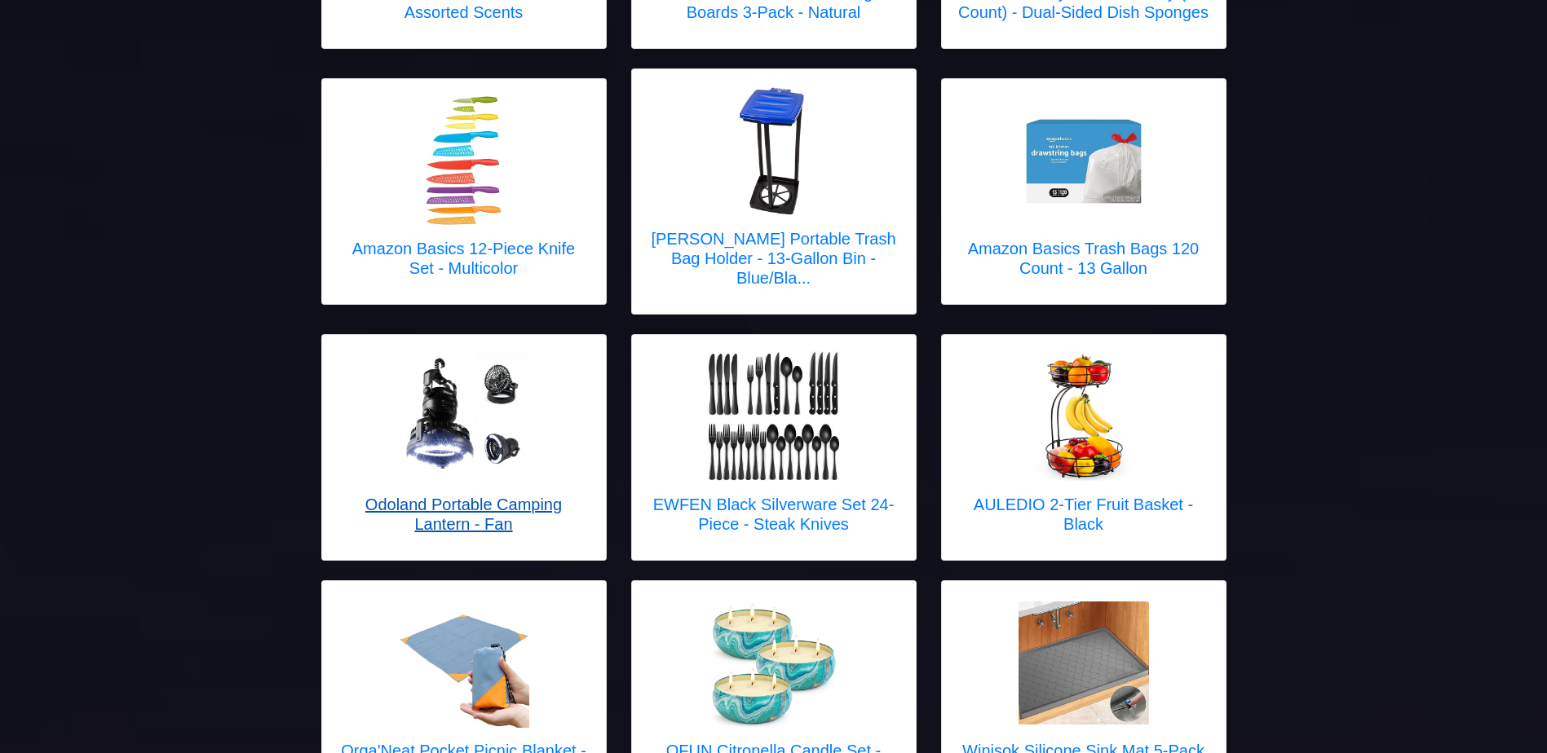
click at [428, 495] on h5 "Odoland Portable Camping Lantern - Fan" at bounding box center [463, 514] width 251 height 39
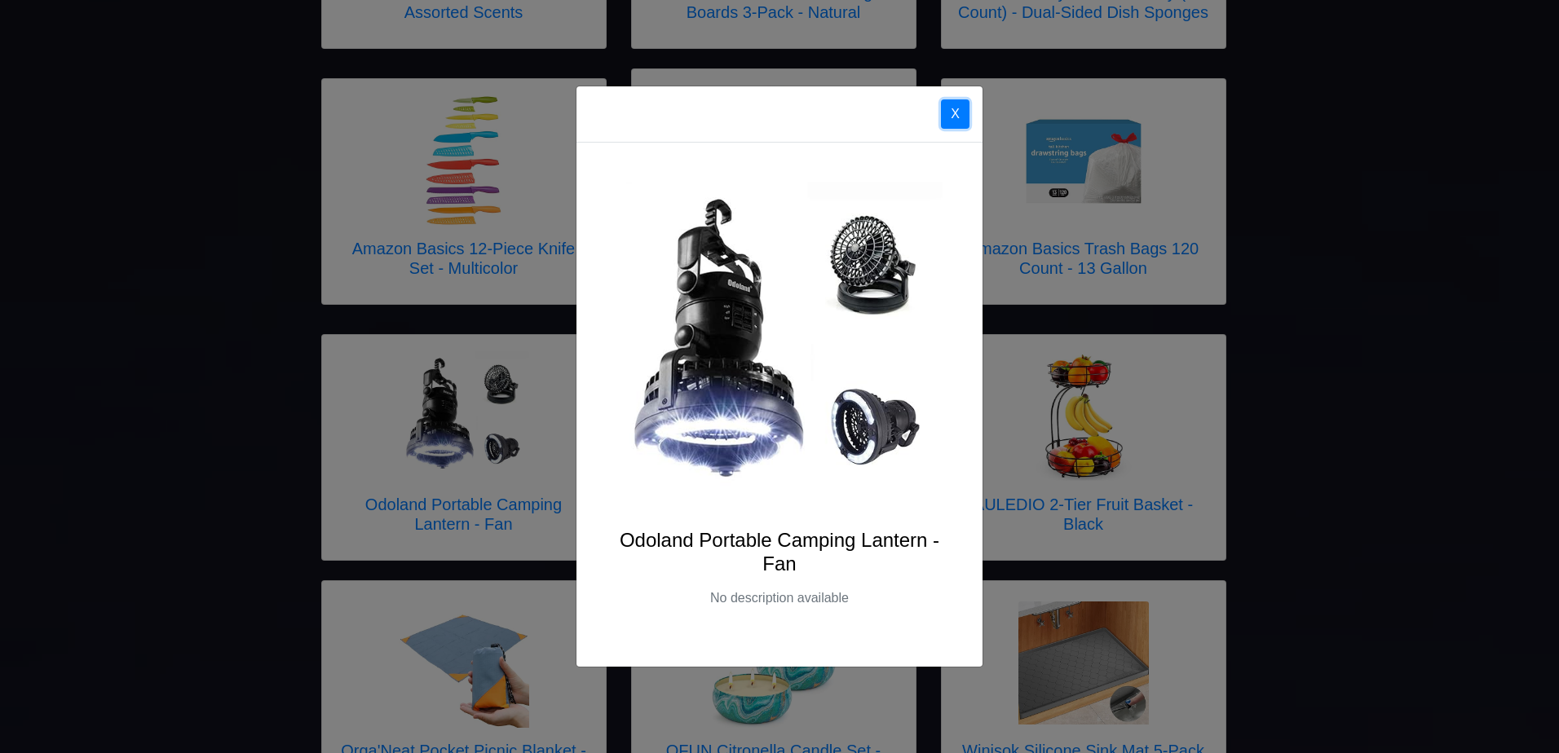
click at [957, 114] on button "X" at bounding box center [955, 113] width 29 height 29
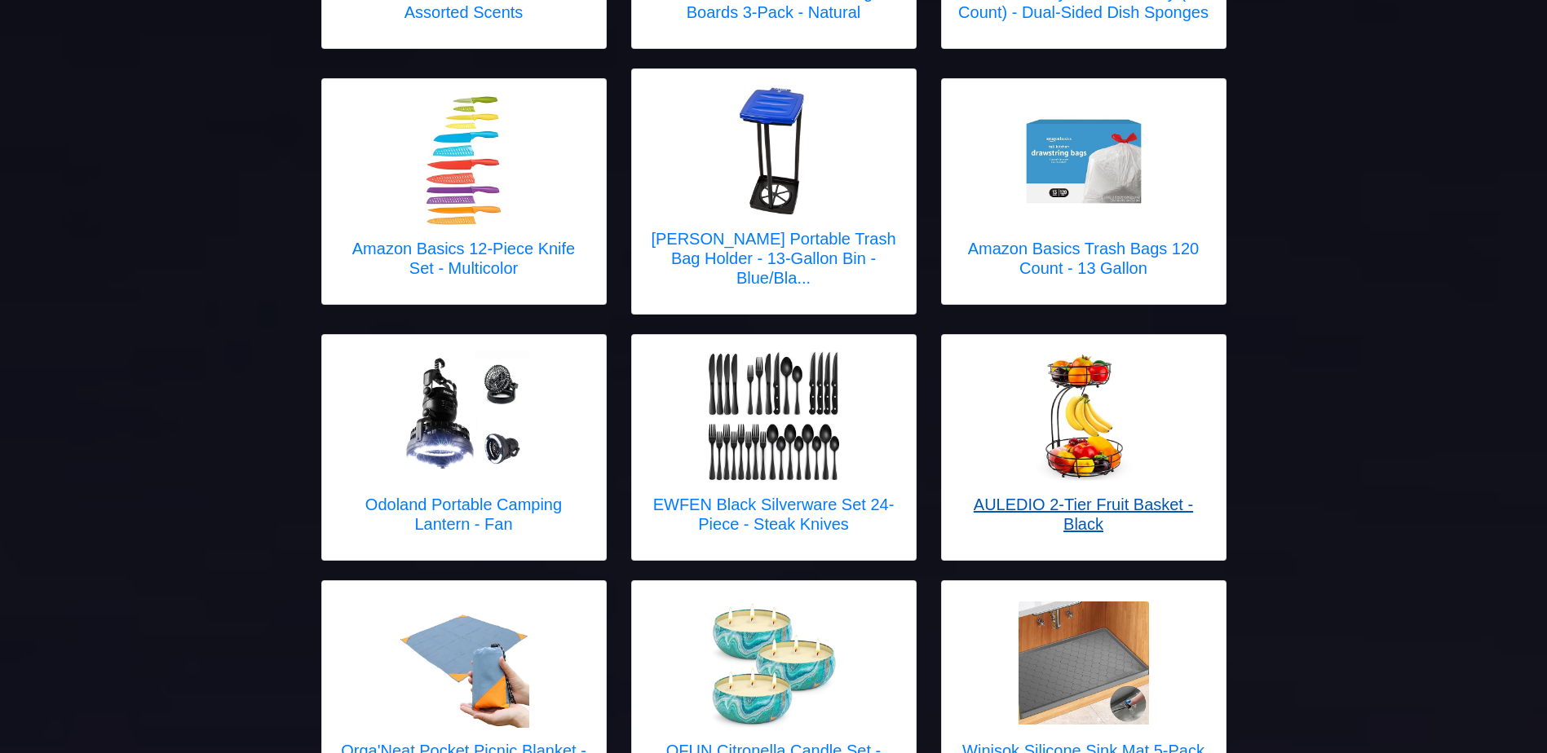
click at [1142, 454] on link "AULEDIO 2-Tier Fruit Basket - Black" at bounding box center [1083, 447] width 251 height 192
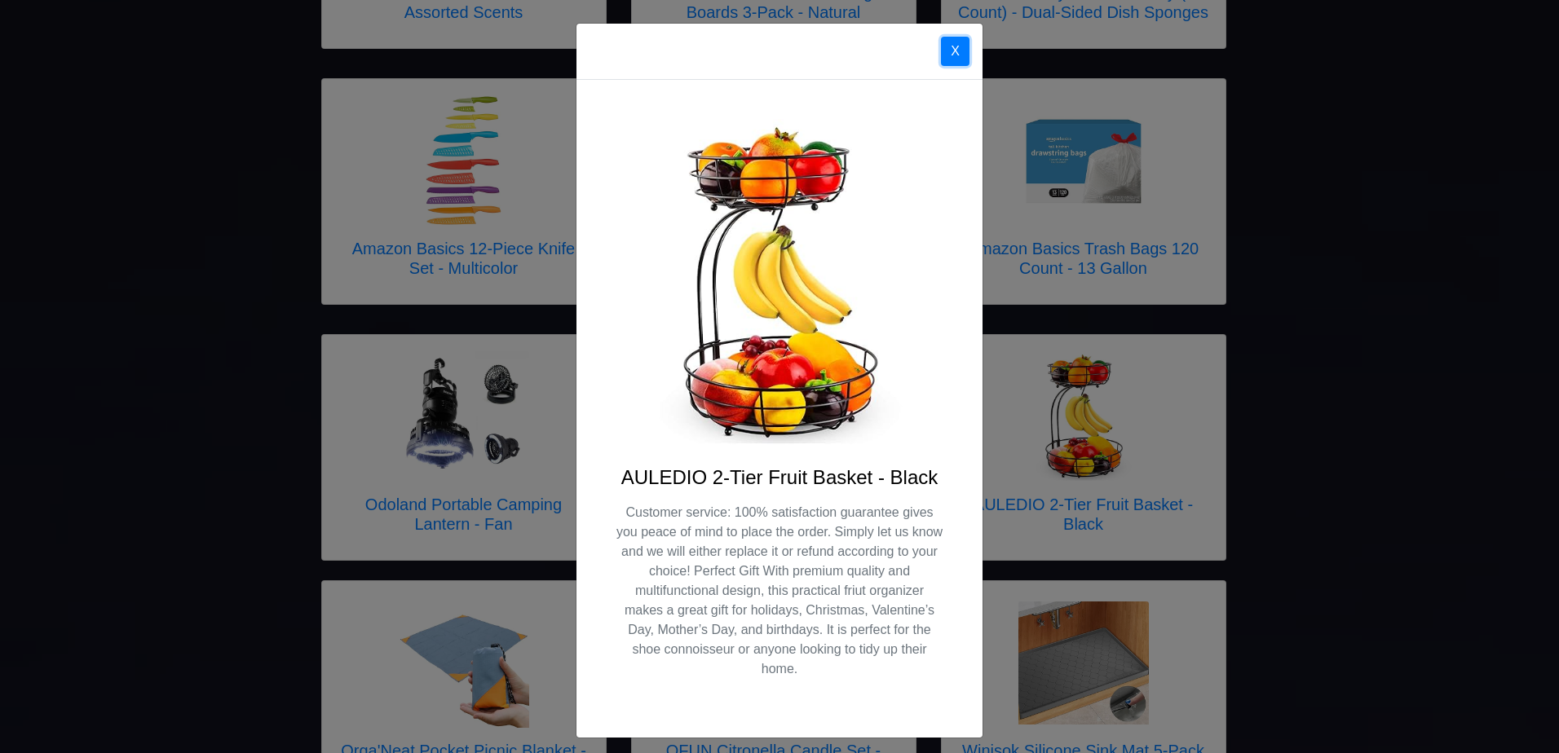
click at [952, 50] on button "X" at bounding box center [955, 51] width 29 height 29
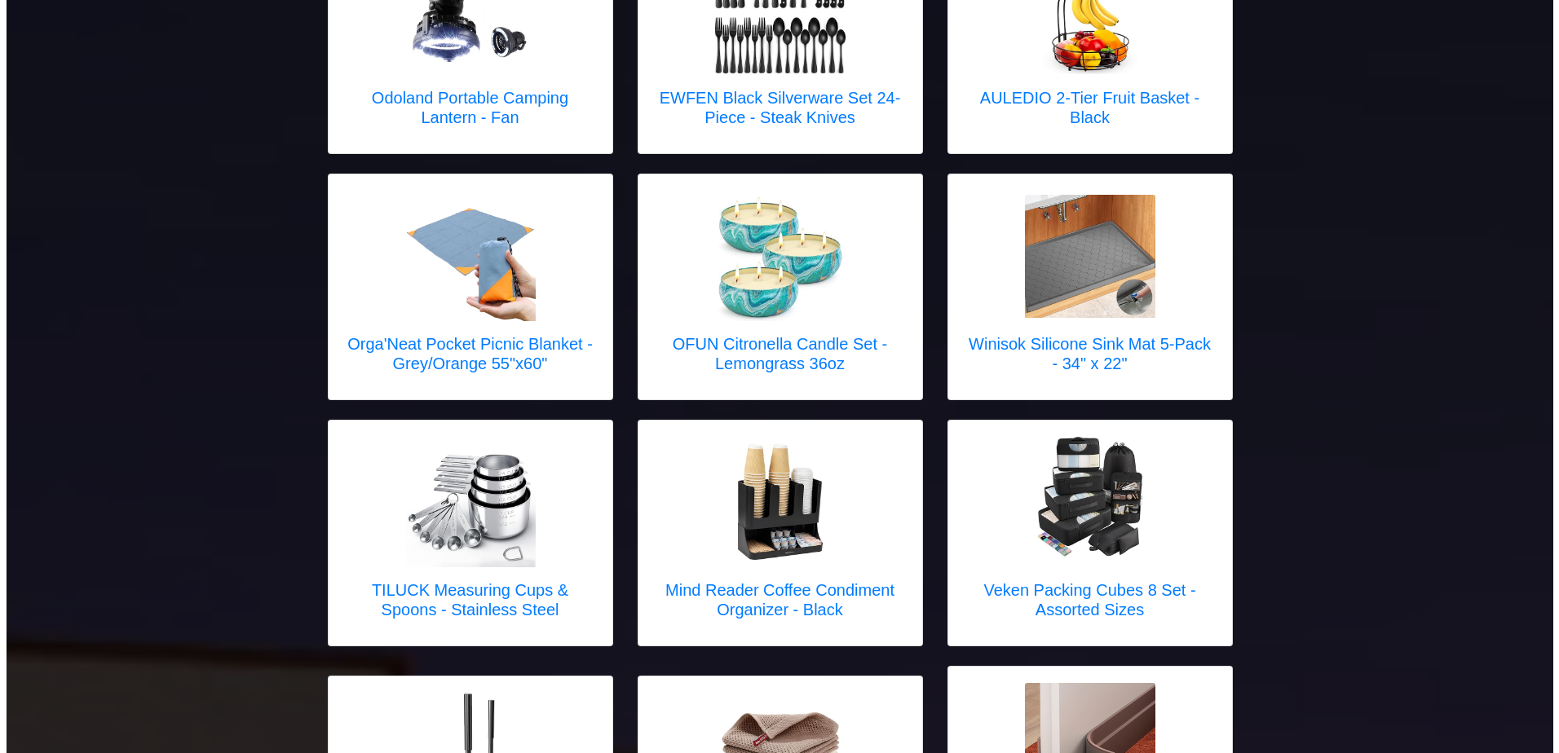
scroll to position [1631, 0]
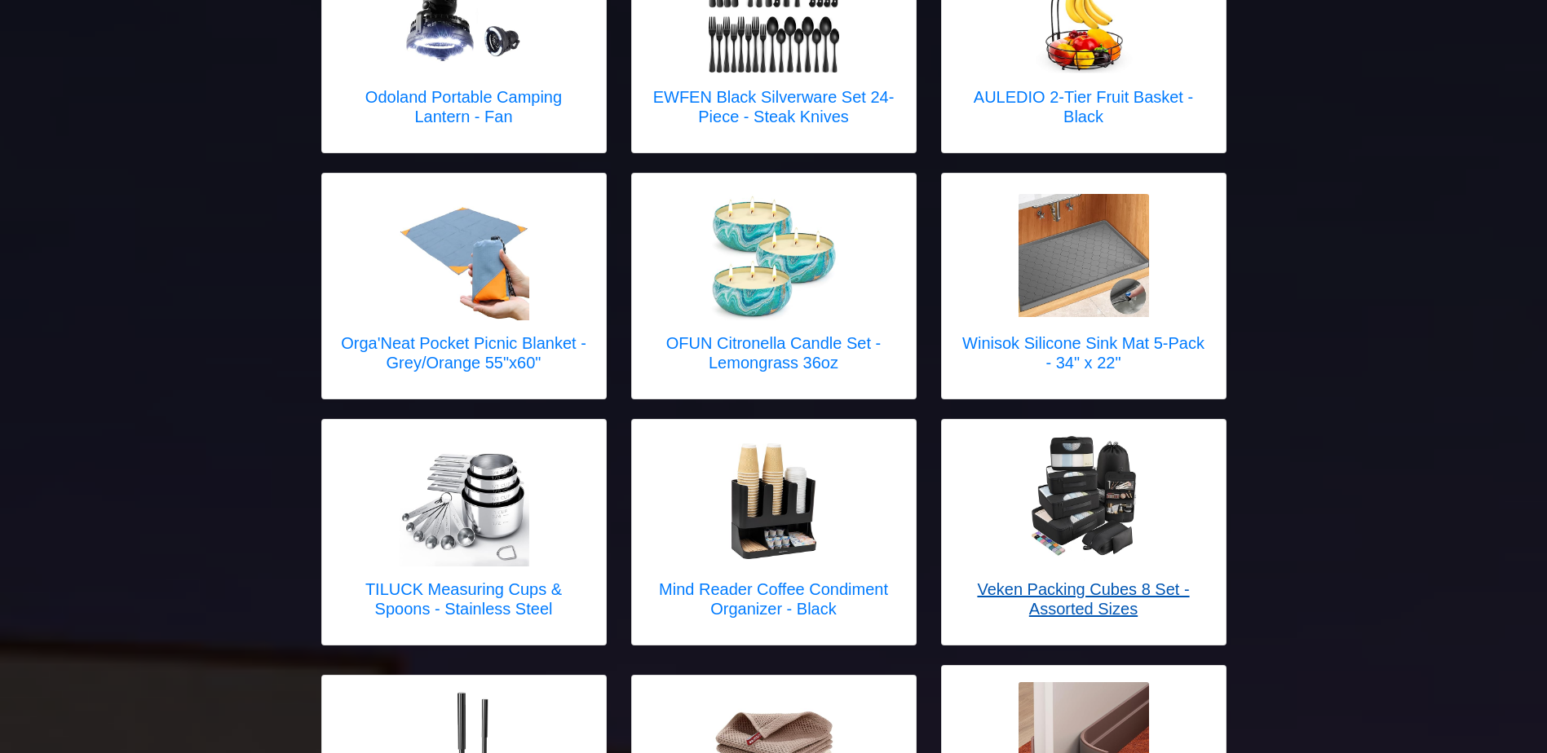
click at [1137, 580] on h5 "Veken Packing Cubes 8 Set - Assorted Sizes" at bounding box center [1083, 599] width 251 height 39
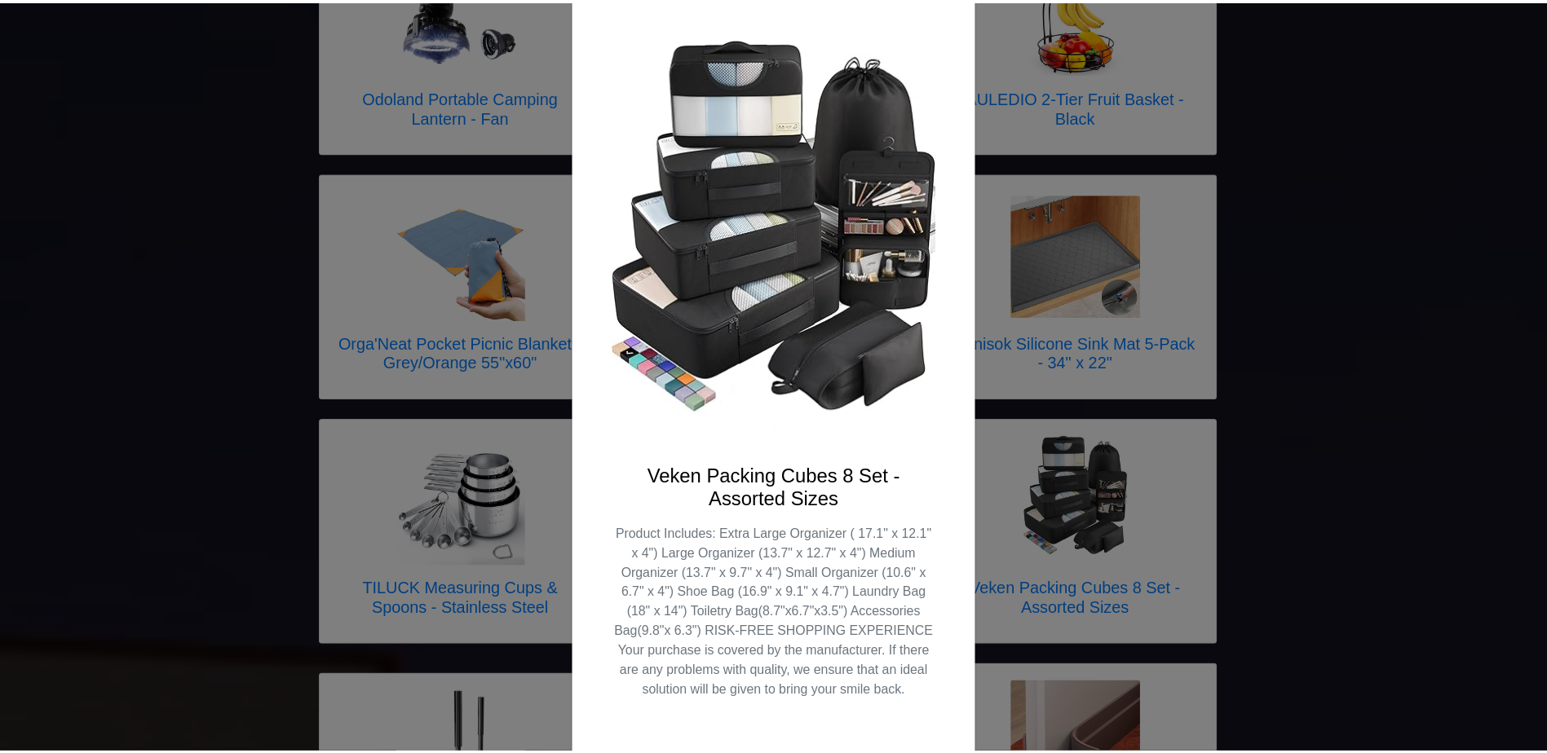
scroll to position [0, 0]
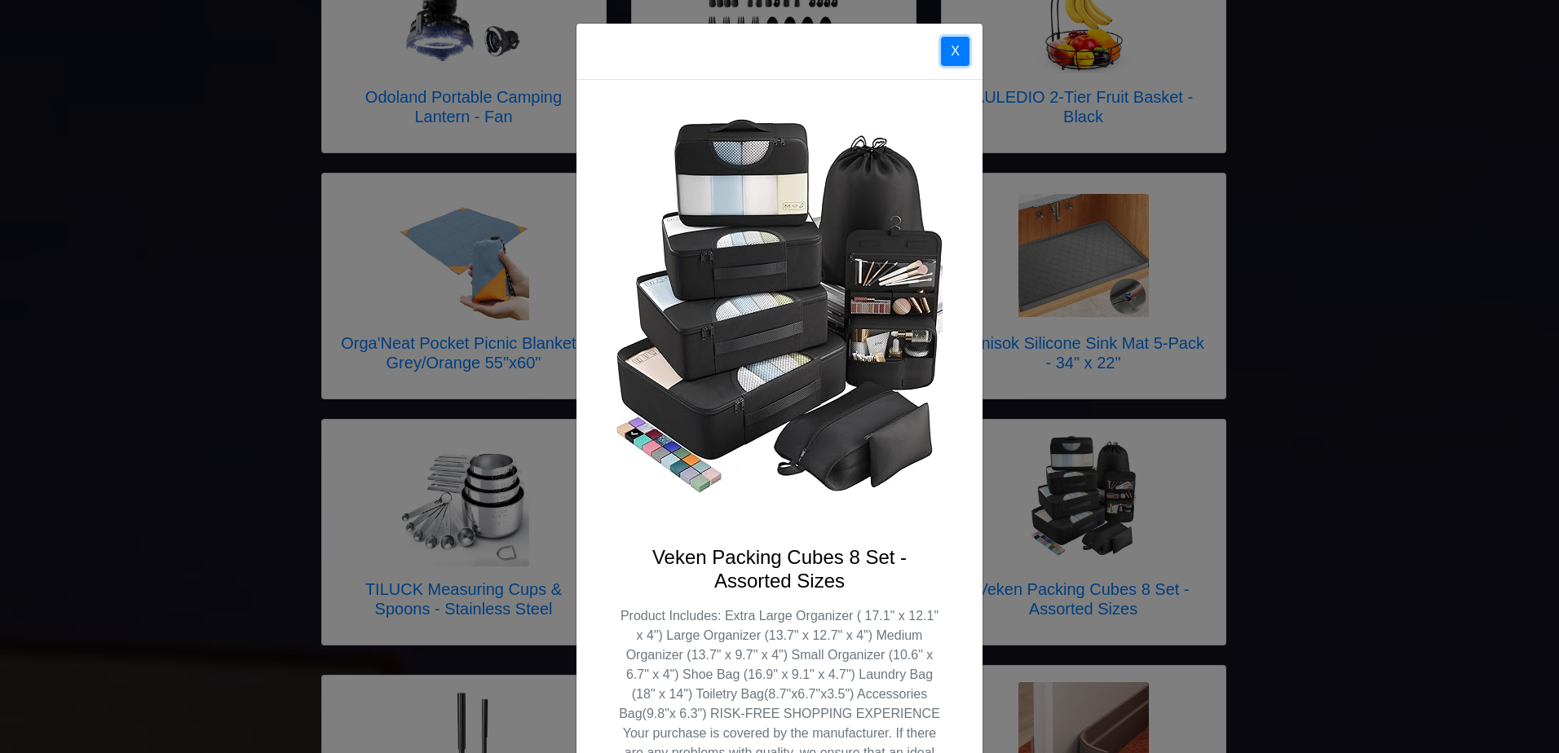
click at [952, 53] on button "X" at bounding box center [955, 51] width 29 height 29
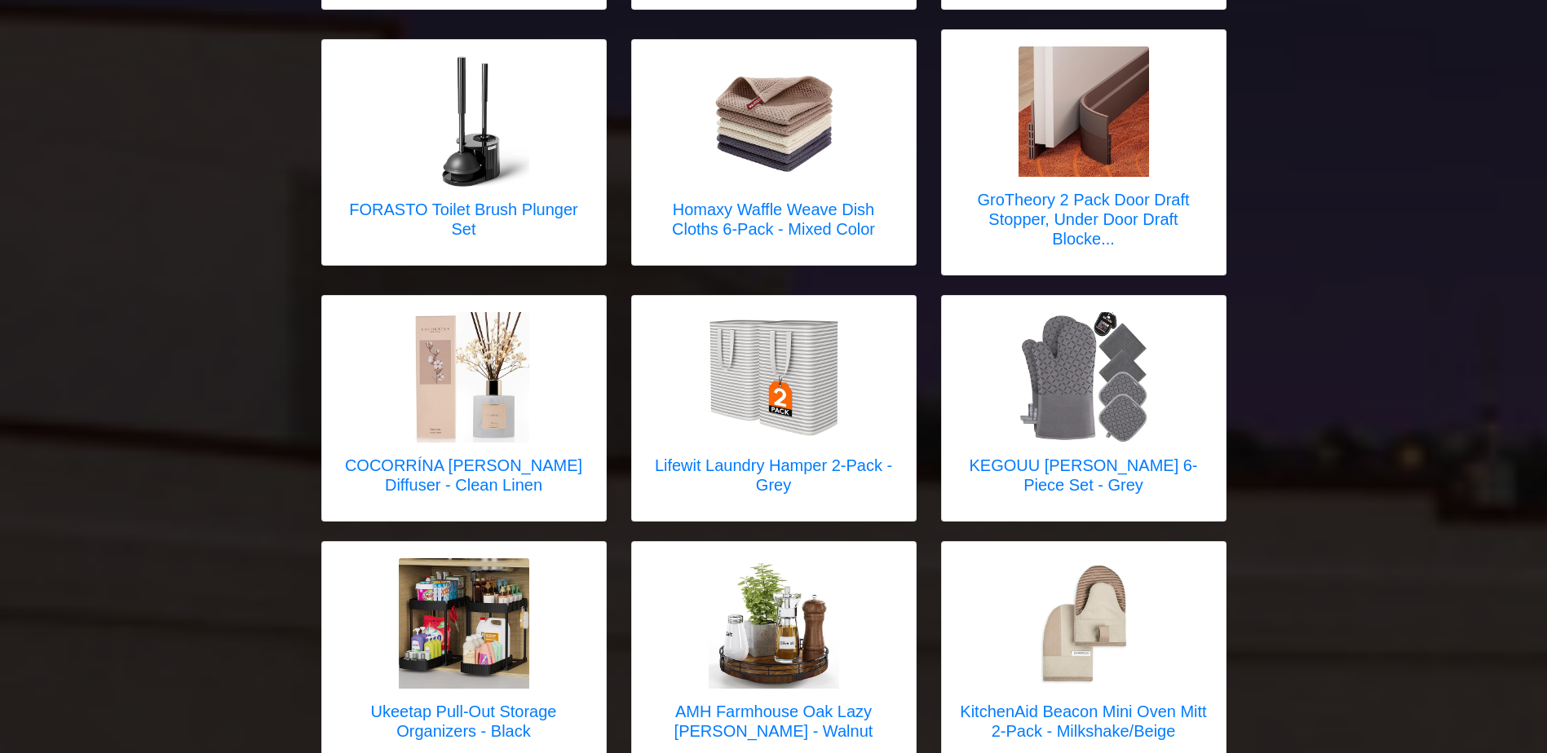
scroll to position [2283, 0]
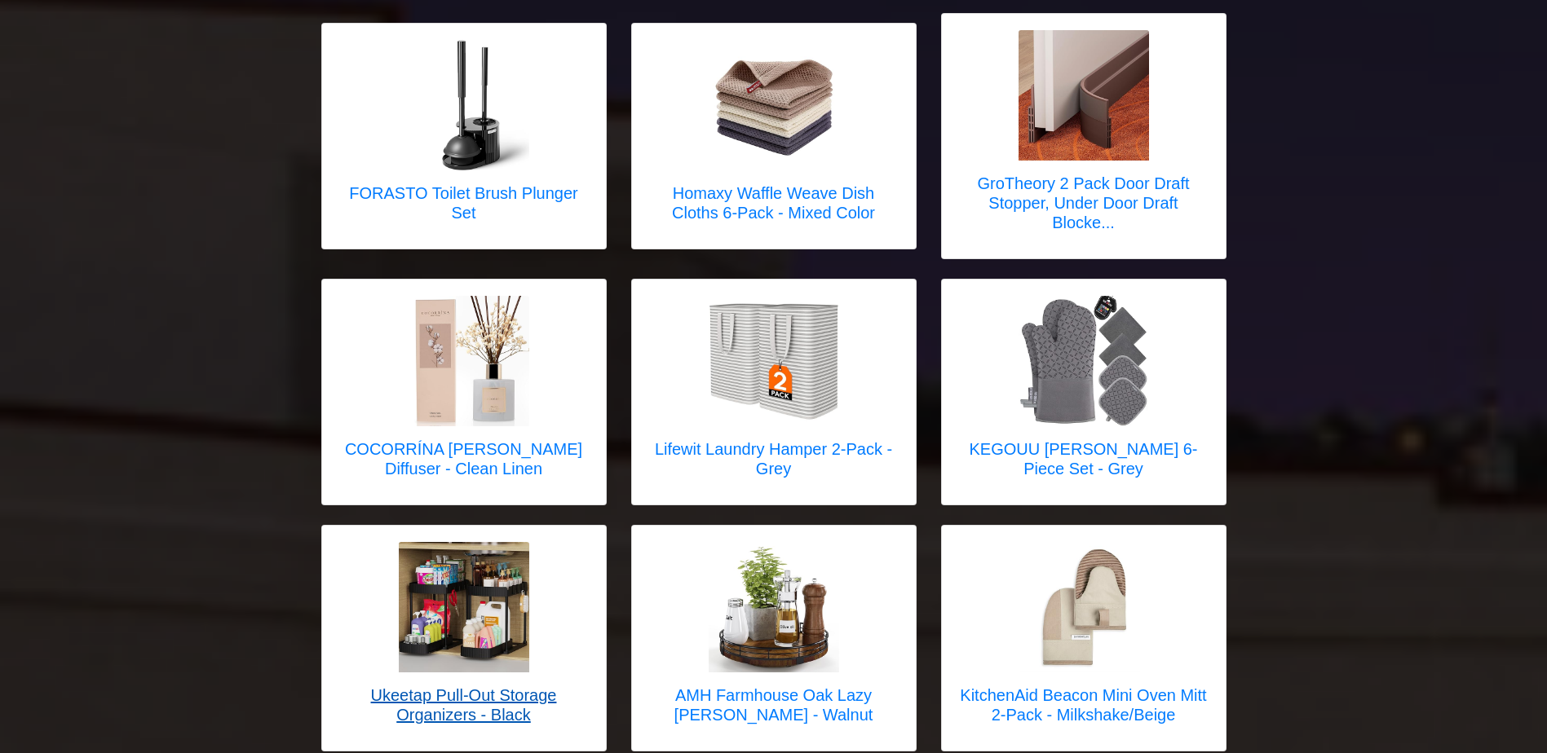
click at [522, 686] on h5 "Ukeetap Pull-Out Storage Organizers - Black" at bounding box center [463, 705] width 251 height 39
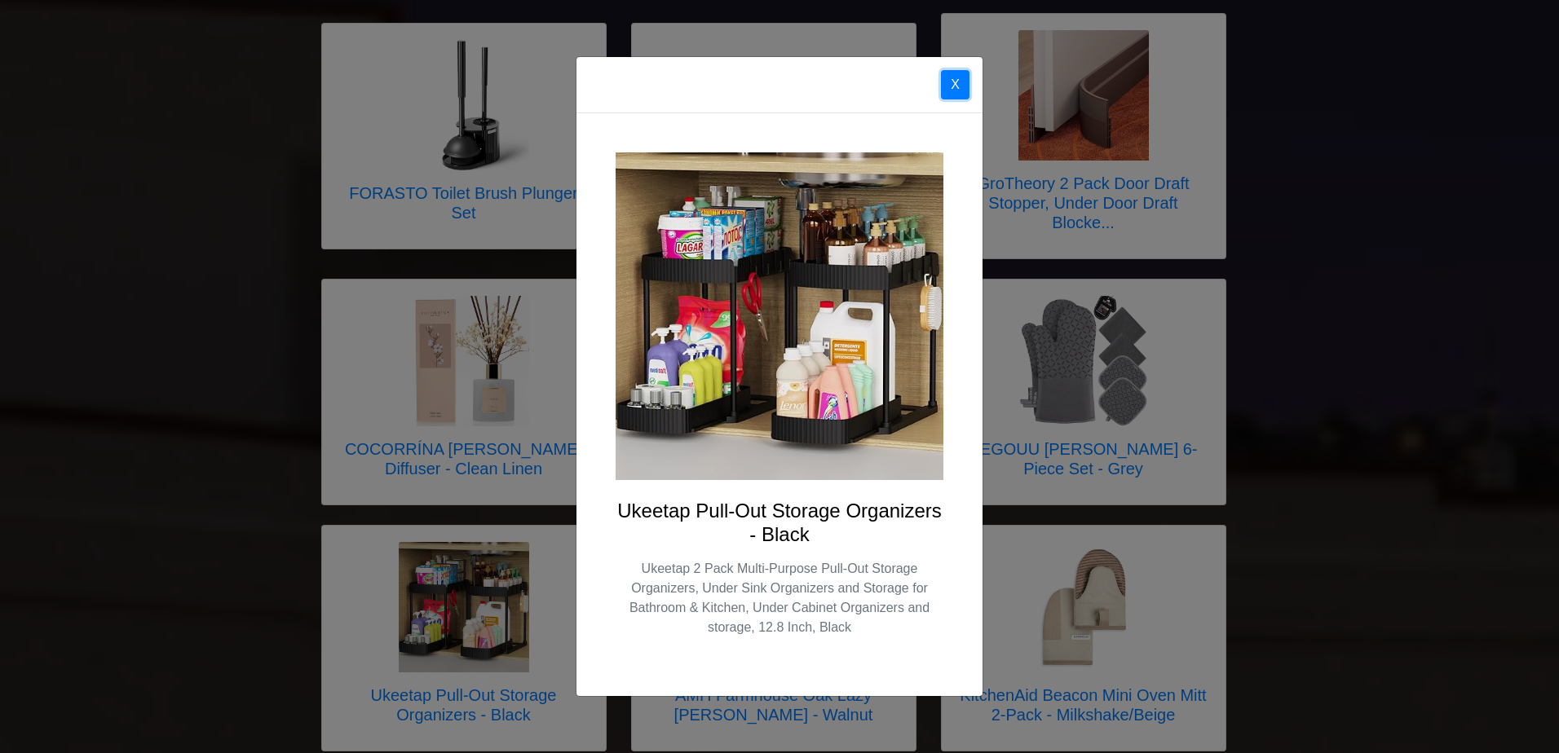
click at [958, 82] on button "X" at bounding box center [955, 84] width 29 height 29
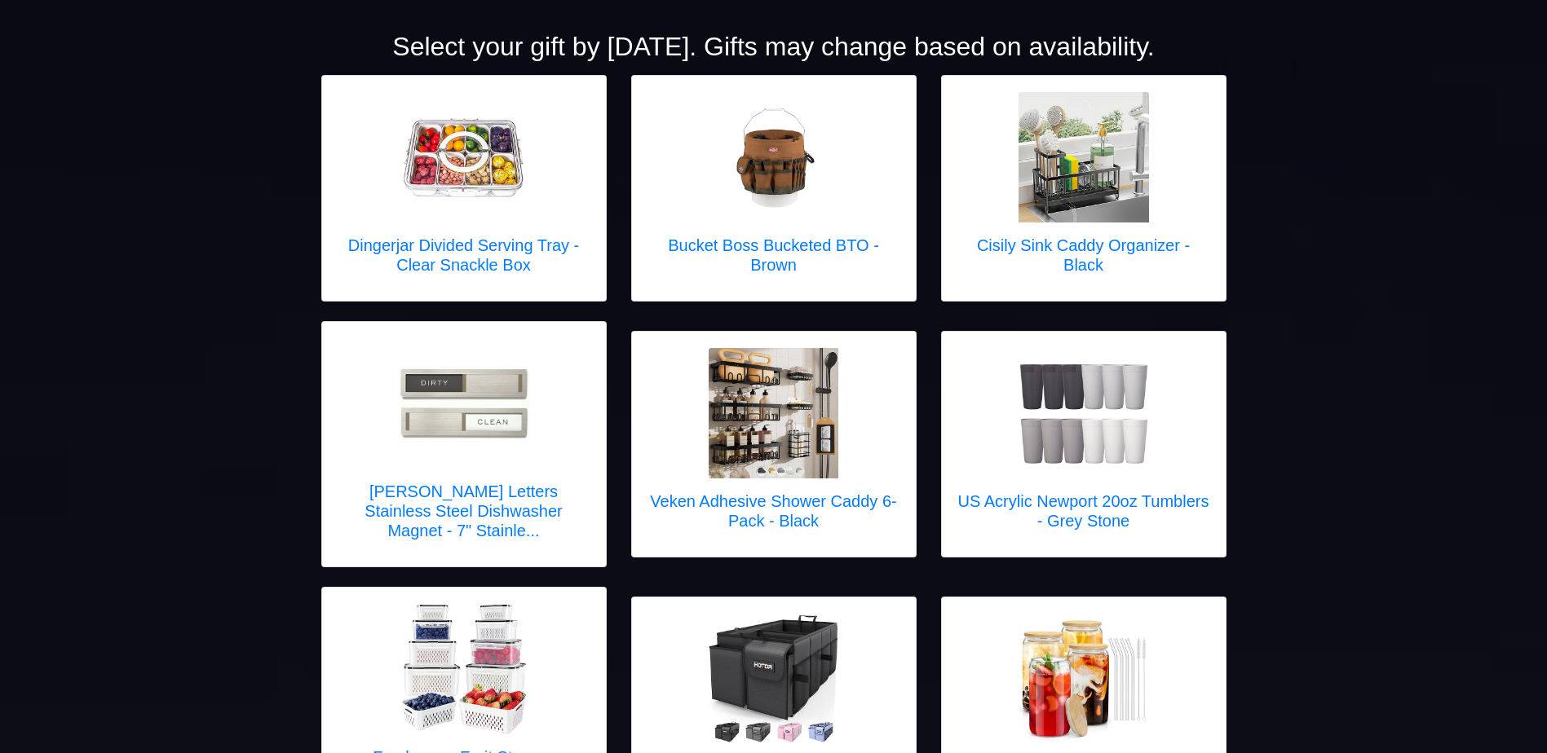
scroll to position [0, 0]
